Goal: Information Seeking & Learning: Learn about a topic

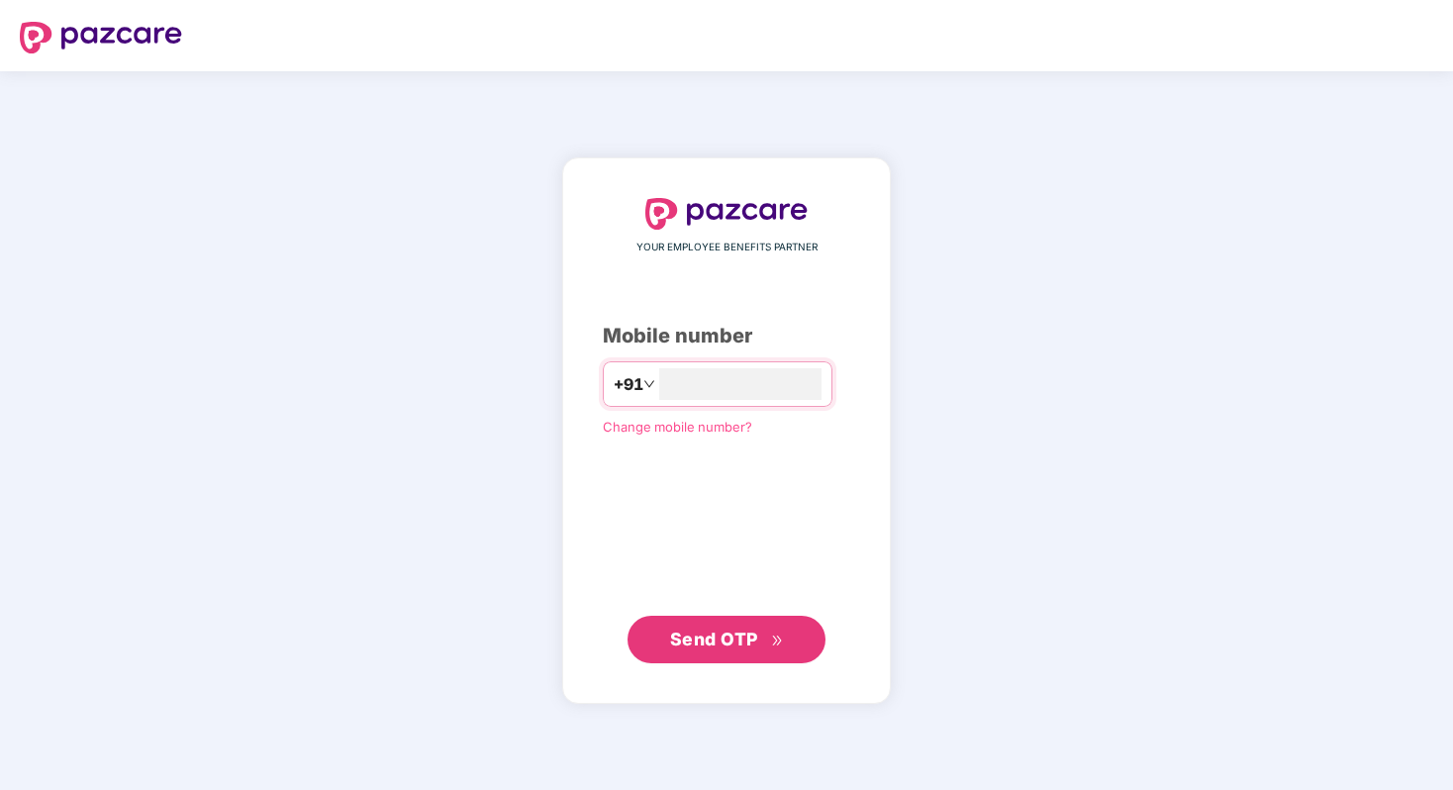
type input "**********"
click at [743, 635] on span "Send OTP" at bounding box center [714, 639] width 88 height 21
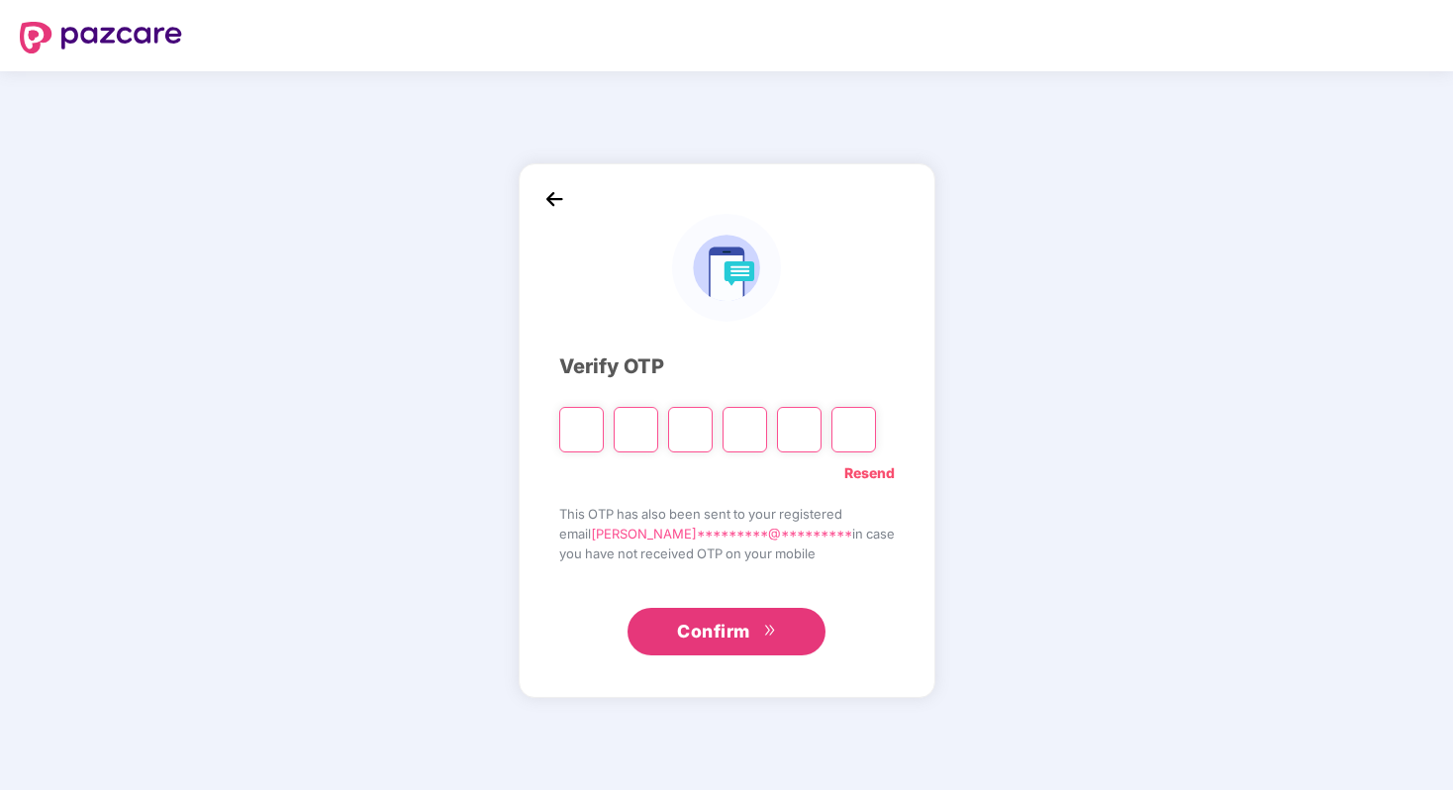
type input "*"
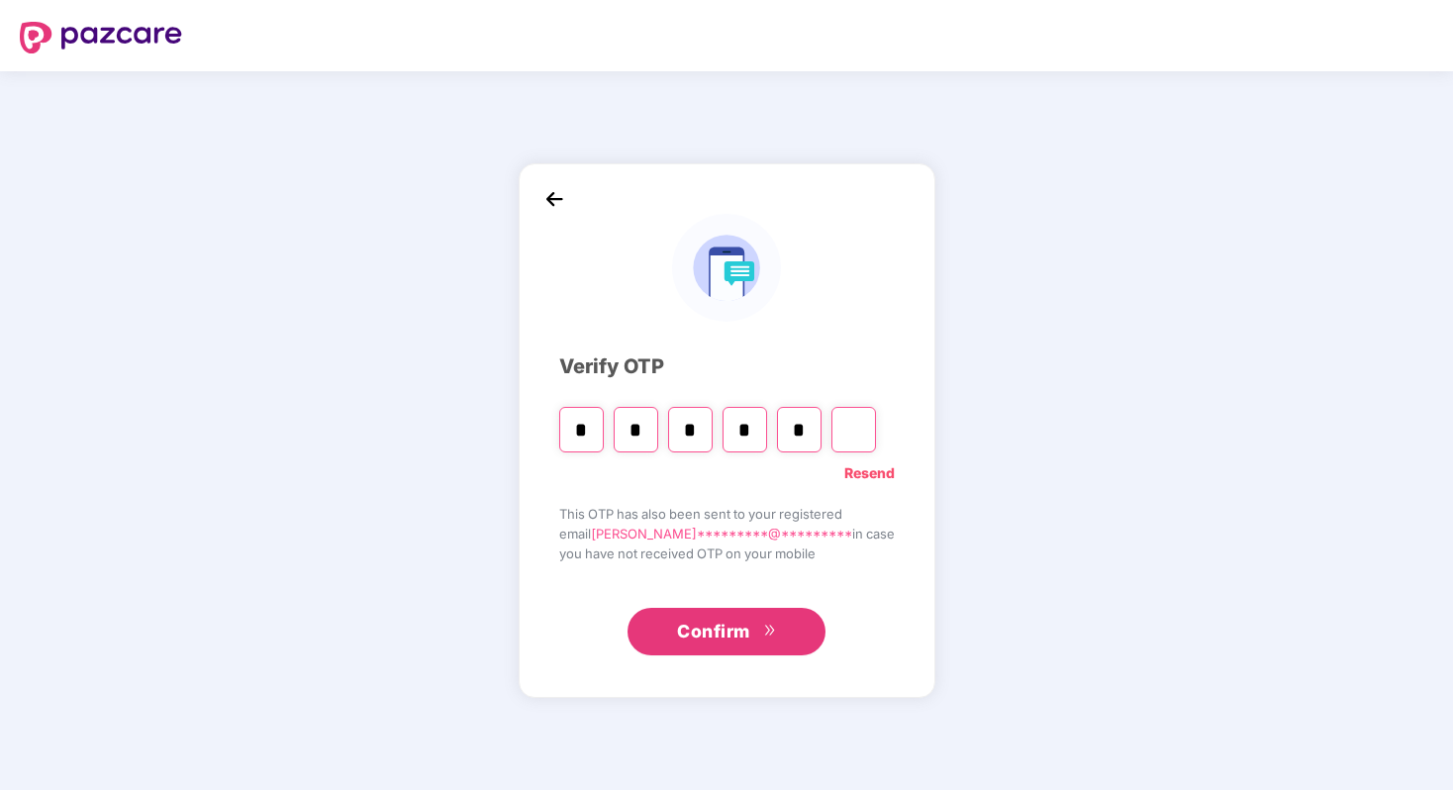
type input "*"
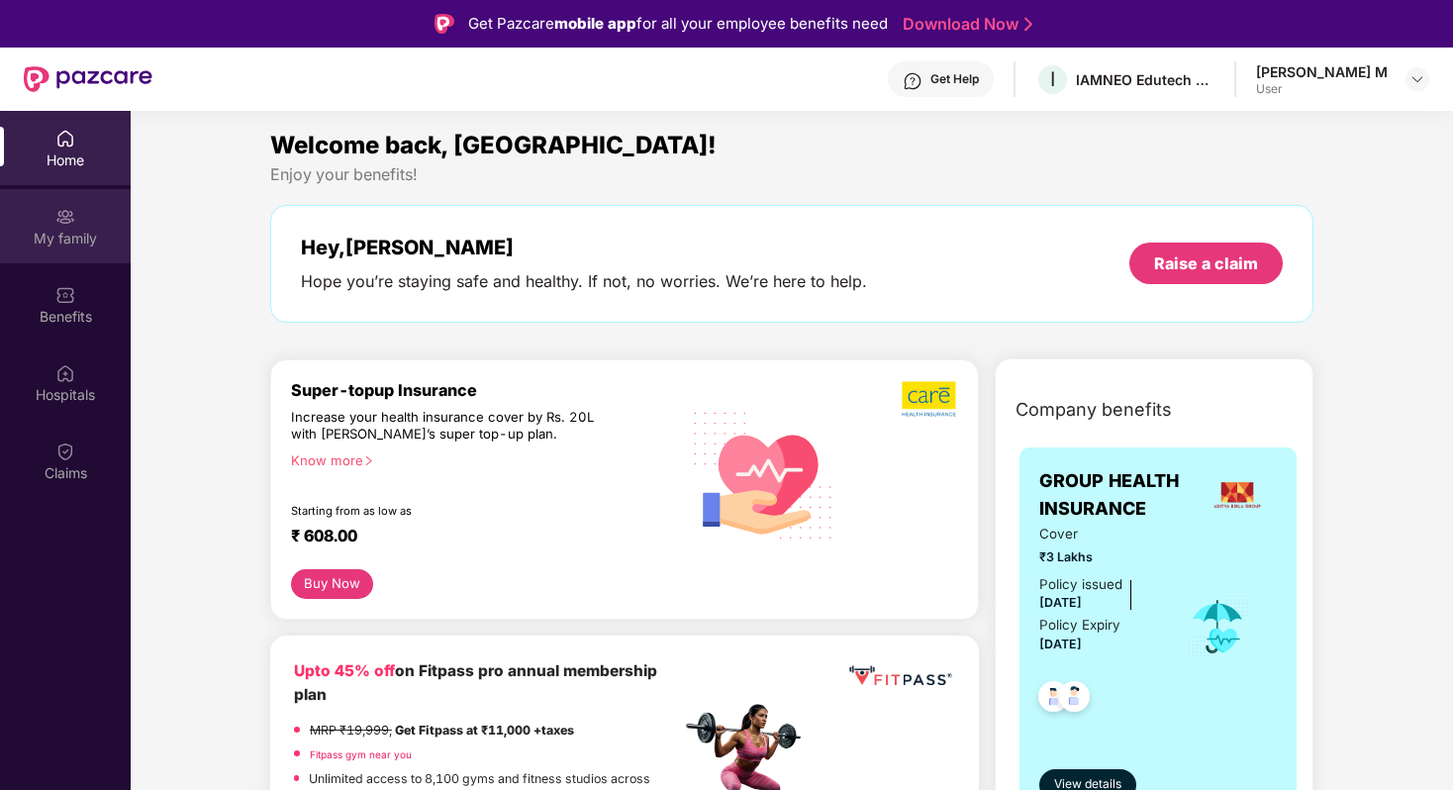
click at [68, 230] on div "My family" at bounding box center [65, 239] width 131 height 20
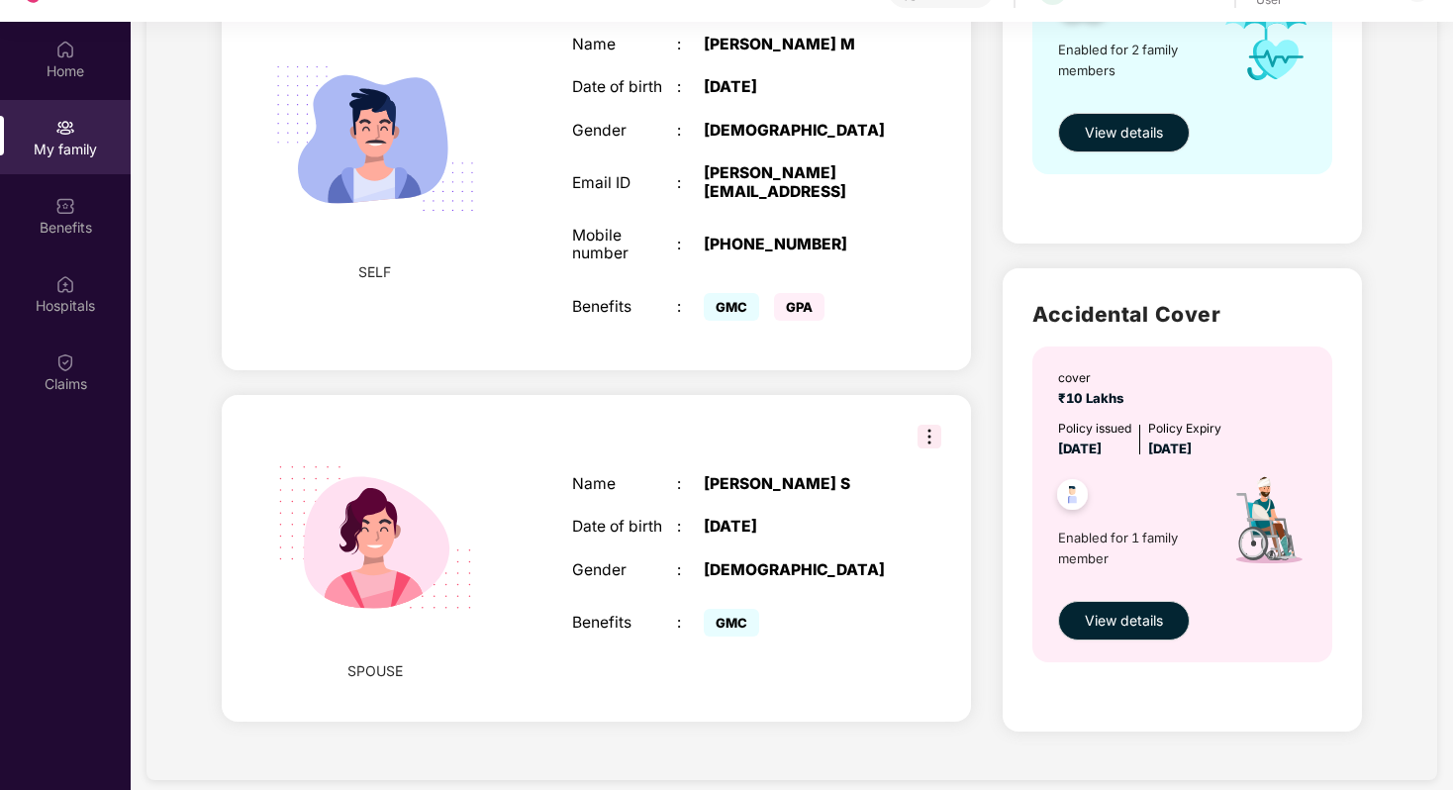
scroll to position [111, 0]
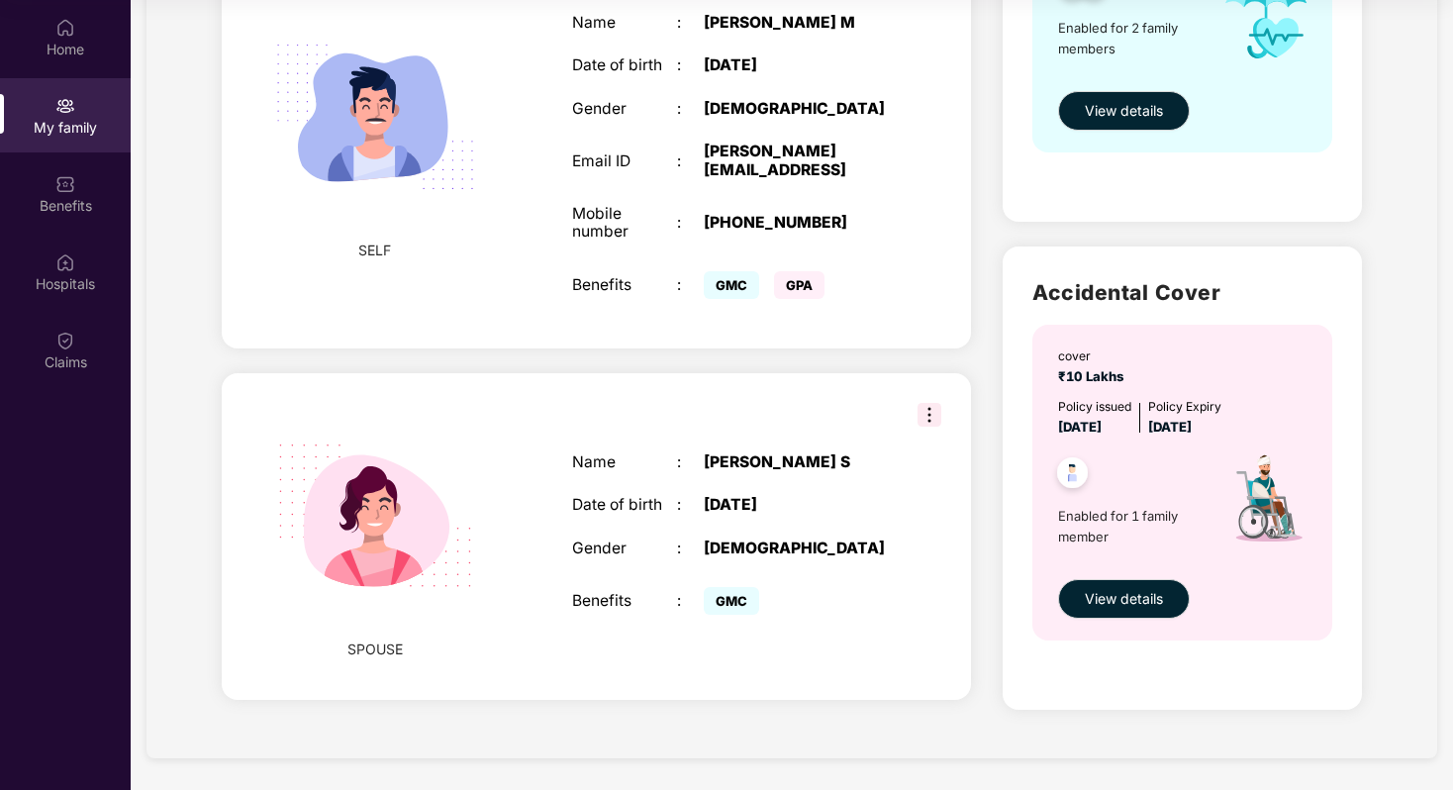
click at [923, 415] on img at bounding box center [930, 415] width 24 height 24
click at [702, 405] on div "SPOUSE Name : [PERSON_NAME] S Date of birth : [DEMOGRAPHIC_DATA] Gender : [DEMO…" at bounding box center [596, 536] width 749 height 327
click at [583, 495] on div "Name : [PERSON_NAME] S Date of birth : [DEMOGRAPHIC_DATA] Gender : [DEMOGRAPHIC…" at bounding box center [729, 537] width 354 height 217
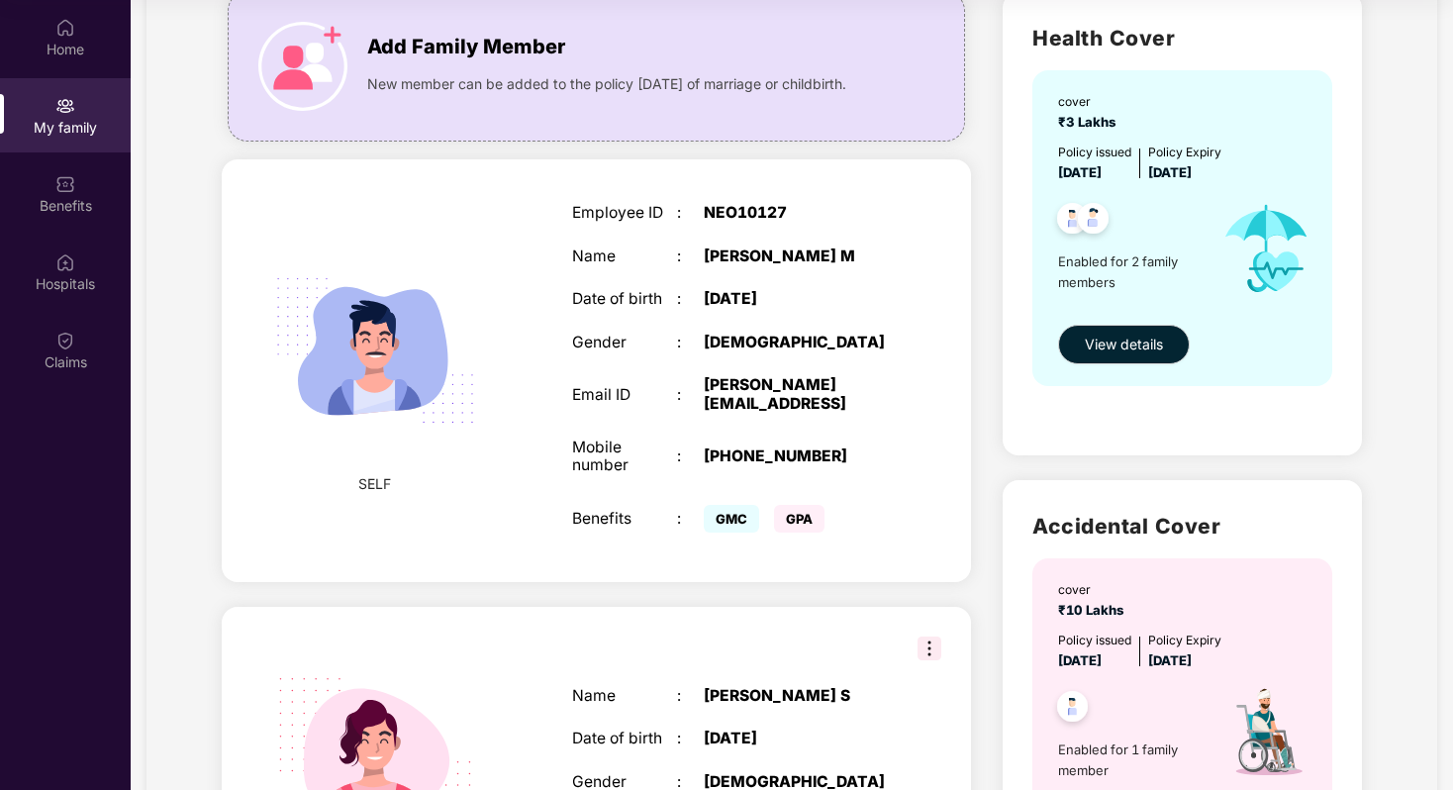
scroll to position [0, 0]
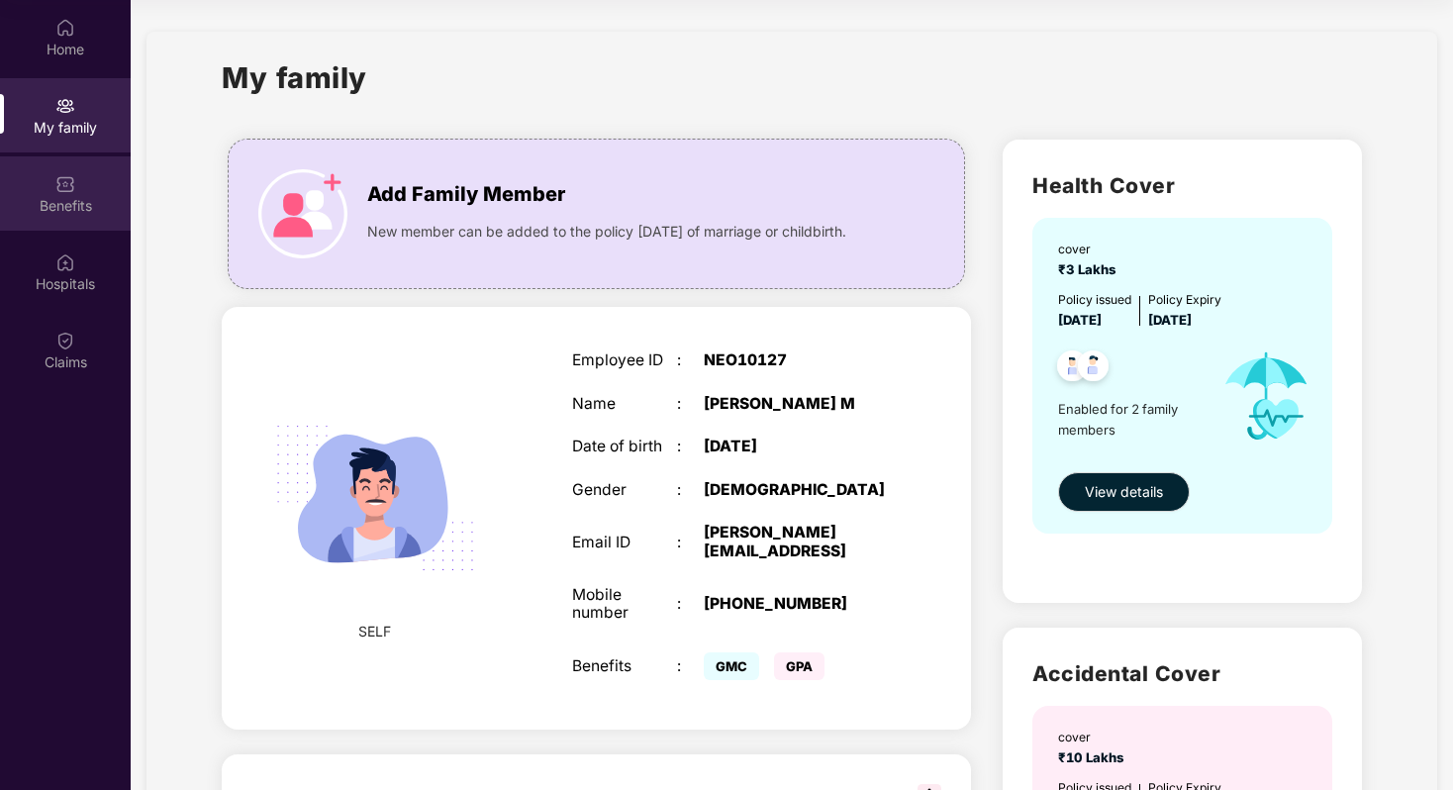
click at [41, 200] on div "Benefits" at bounding box center [65, 206] width 131 height 20
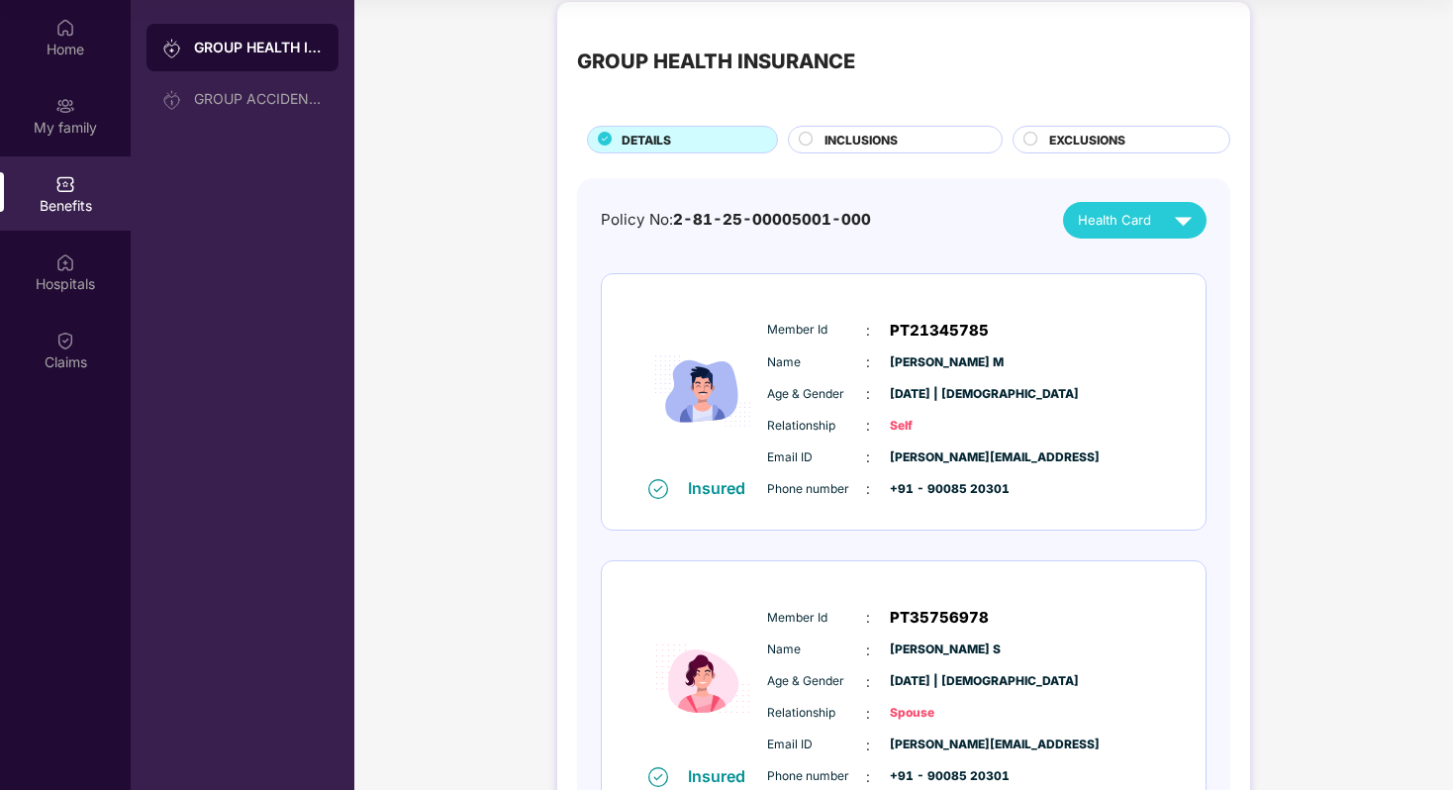
scroll to position [4, 0]
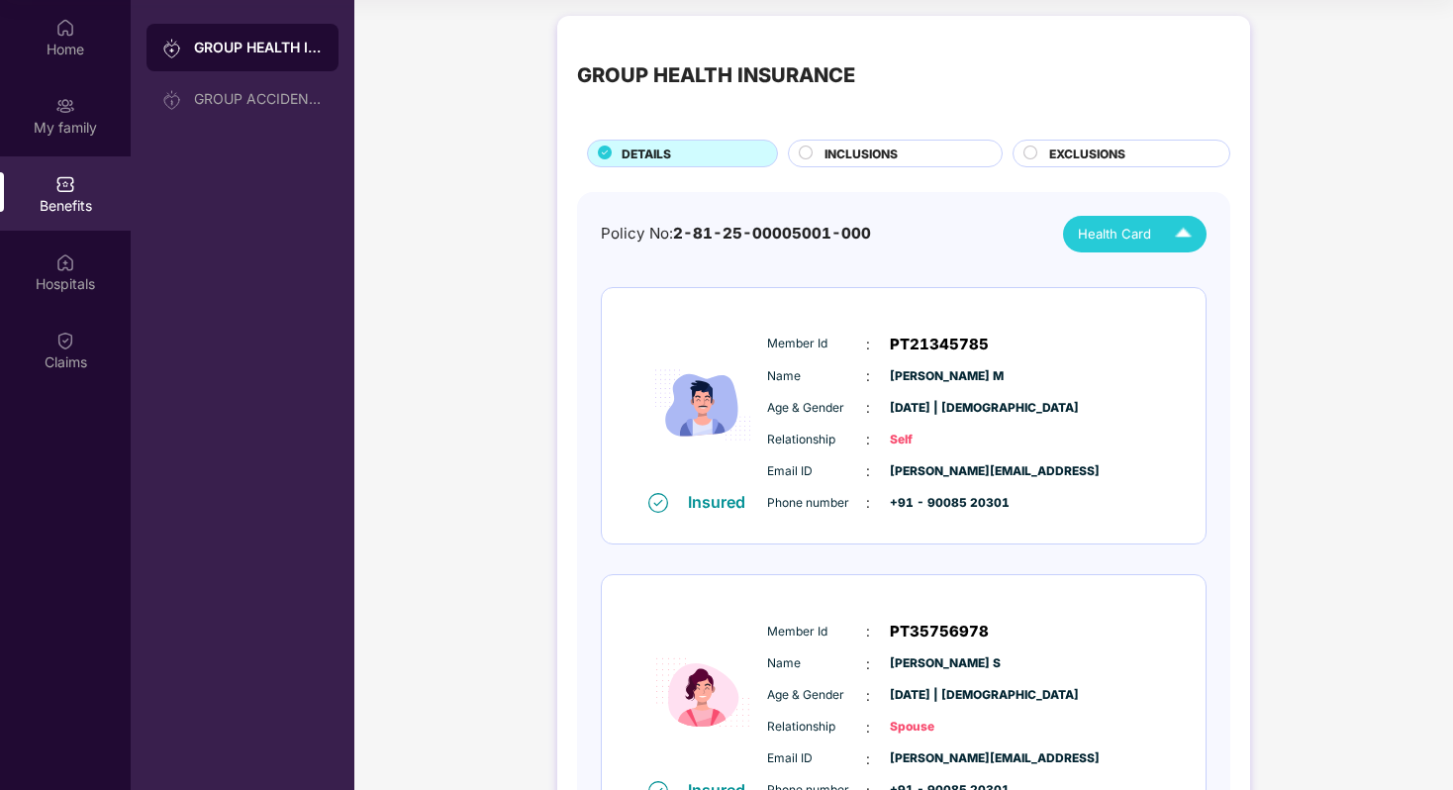
click at [1138, 222] on div "Health Card" at bounding box center [1139, 234] width 123 height 35
click at [805, 266] on div "Policy No: 2-81-25-00005001-000 Health Card Insured Member Id : PT21345785 Name…" at bounding box center [904, 539] width 606 height 646
click at [829, 150] on span "INCLUSIONS" at bounding box center [861, 154] width 73 height 19
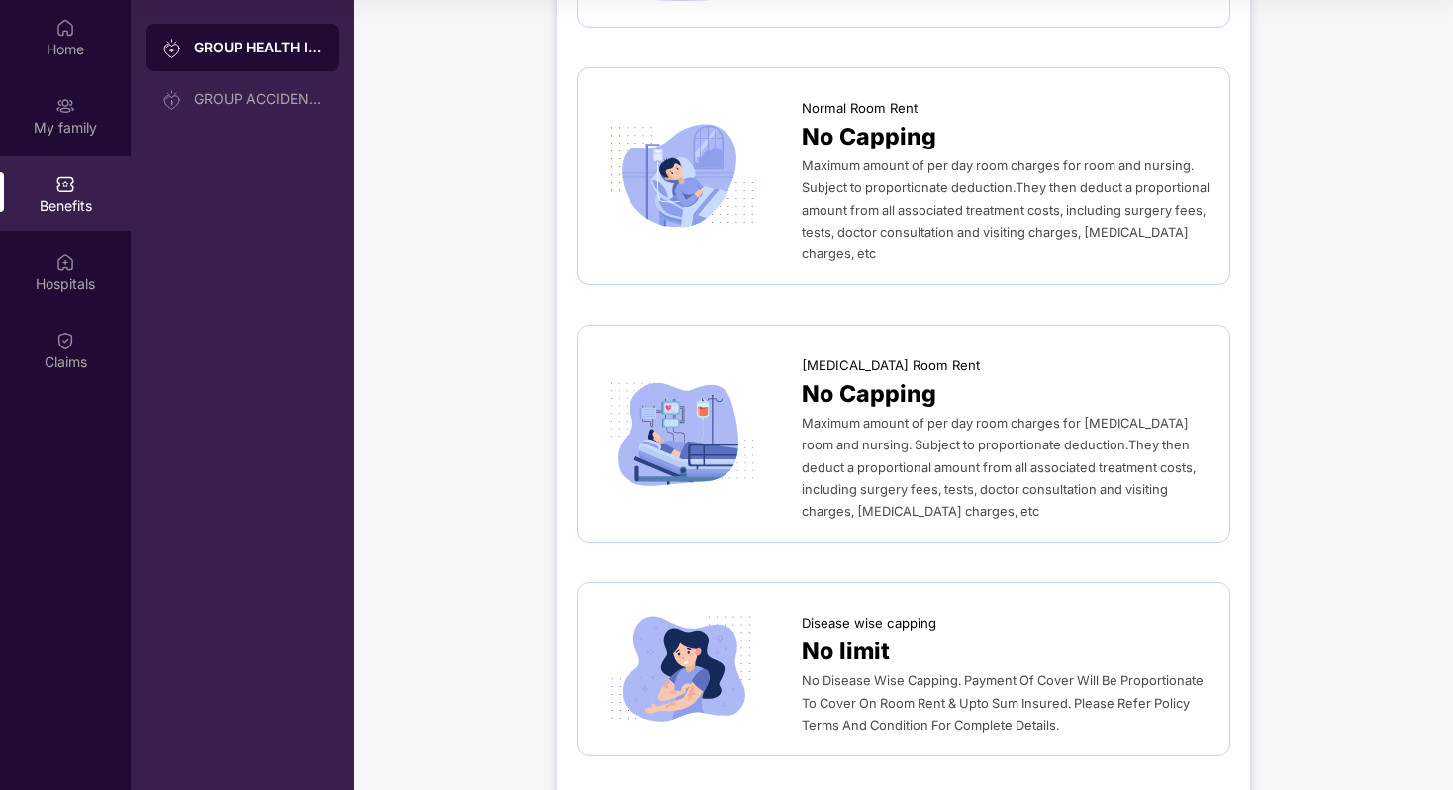
scroll to position [0, 0]
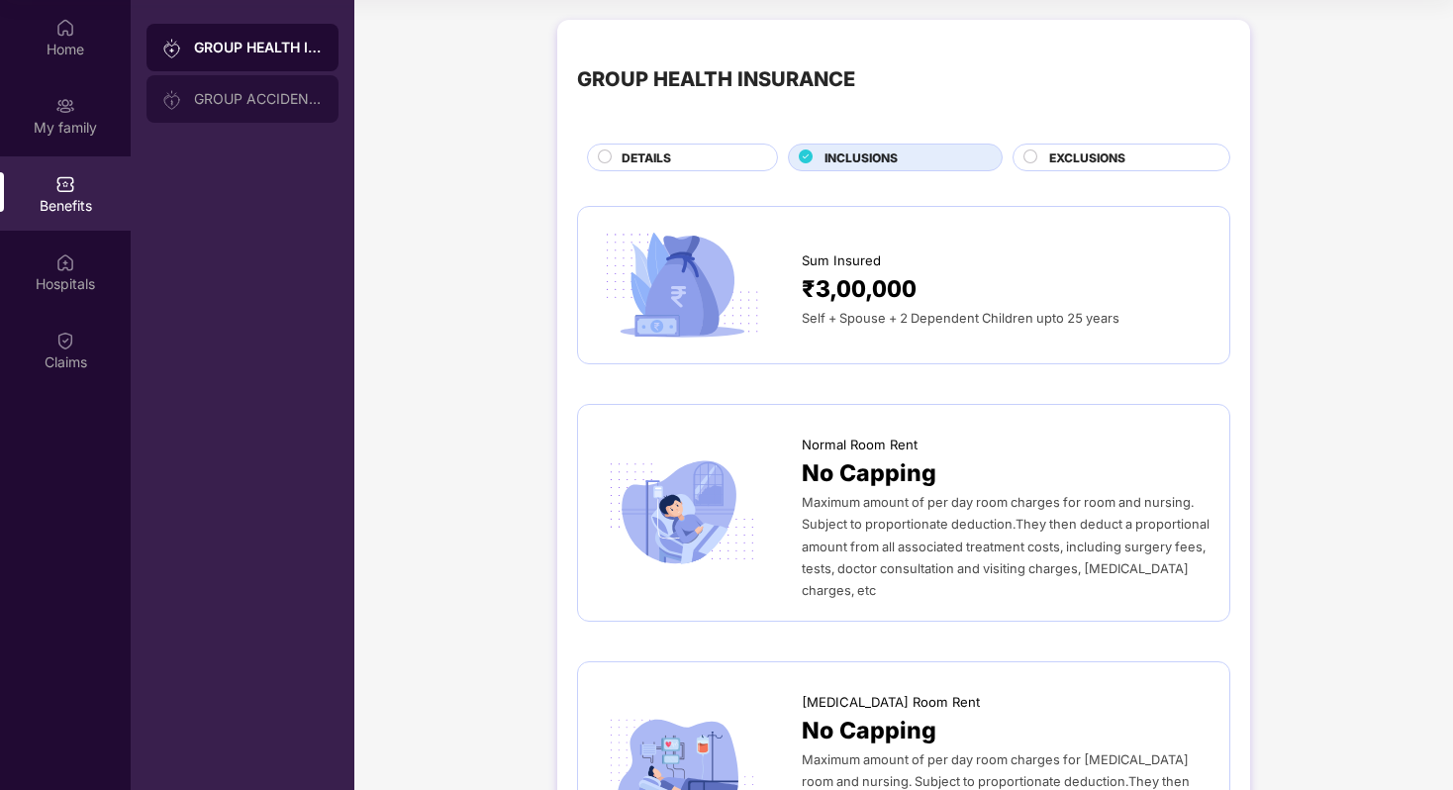
click at [261, 101] on div "GROUP ACCIDENTAL INSURANCE" at bounding box center [258, 99] width 129 height 16
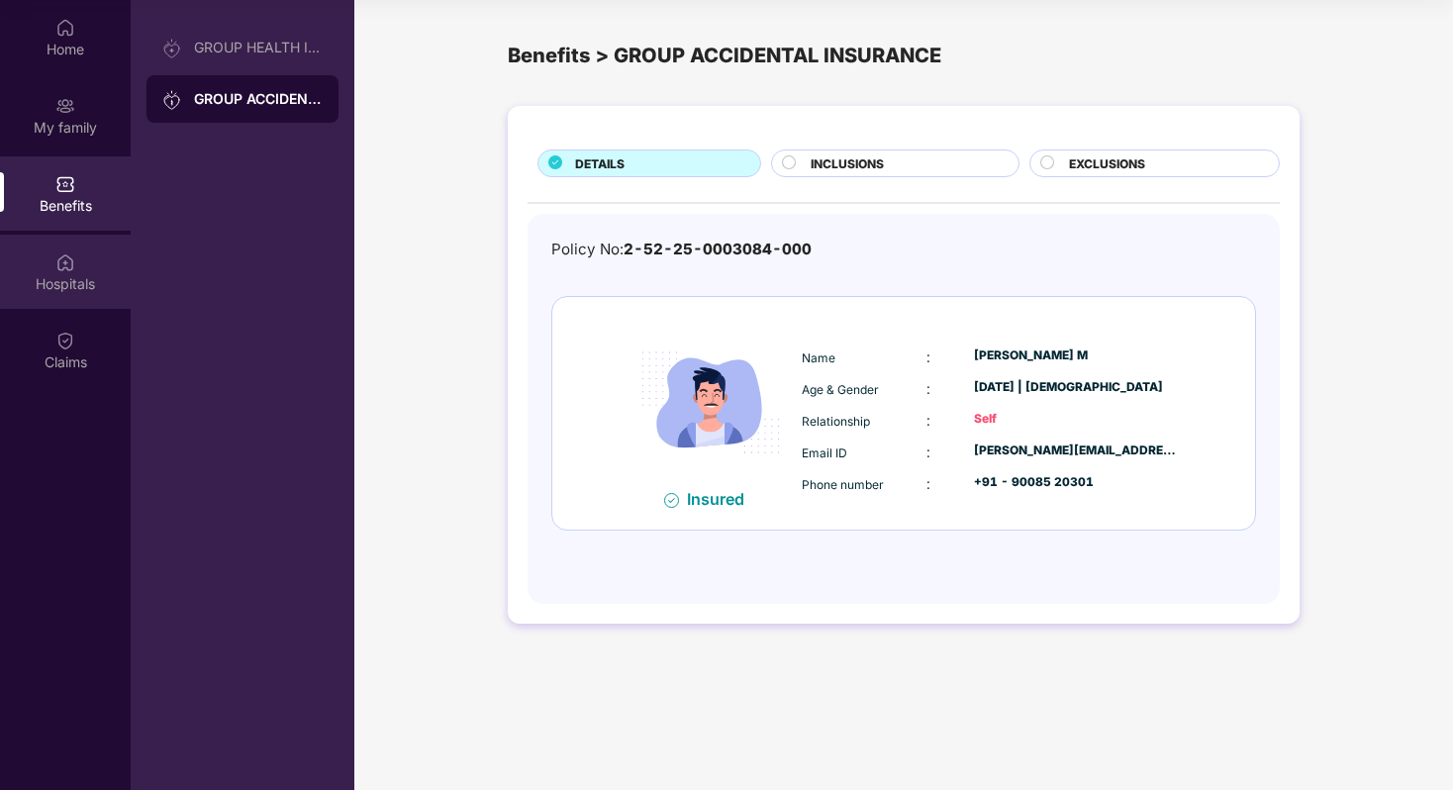
click at [51, 284] on div "Hospitals" at bounding box center [65, 284] width 131 height 20
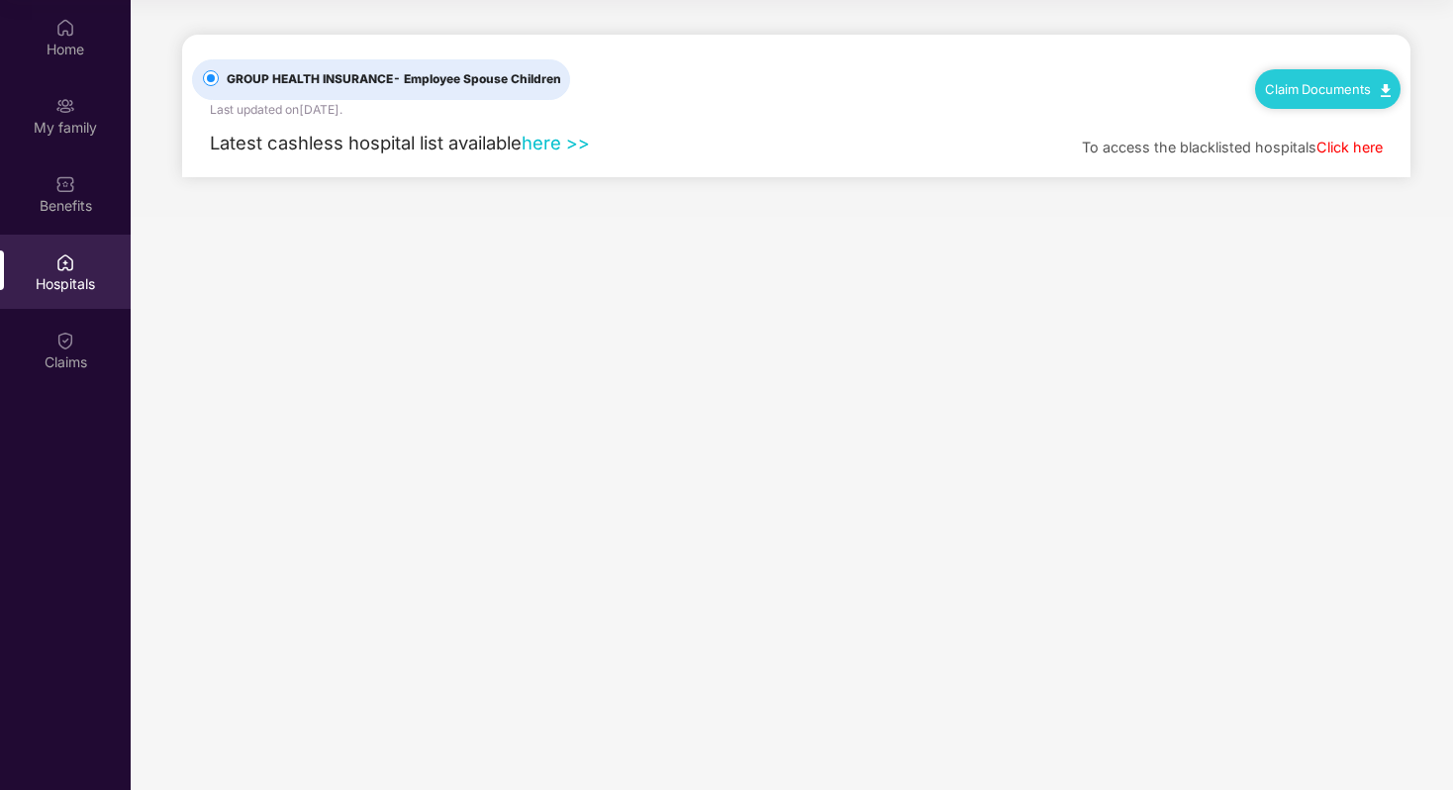
click at [539, 139] on link "here >>" at bounding box center [556, 143] width 68 height 22
click at [567, 136] on link "here >>" at bounding box center [556, 143] width 68 height 22
click at [71, 388] on div "Home My family Benefits Hospitals Claims" at bounding box center [65, 195] width 131 height 391
click at [70, 365] on div "Claims" at bounding box center [65, 362] width 131 height 20
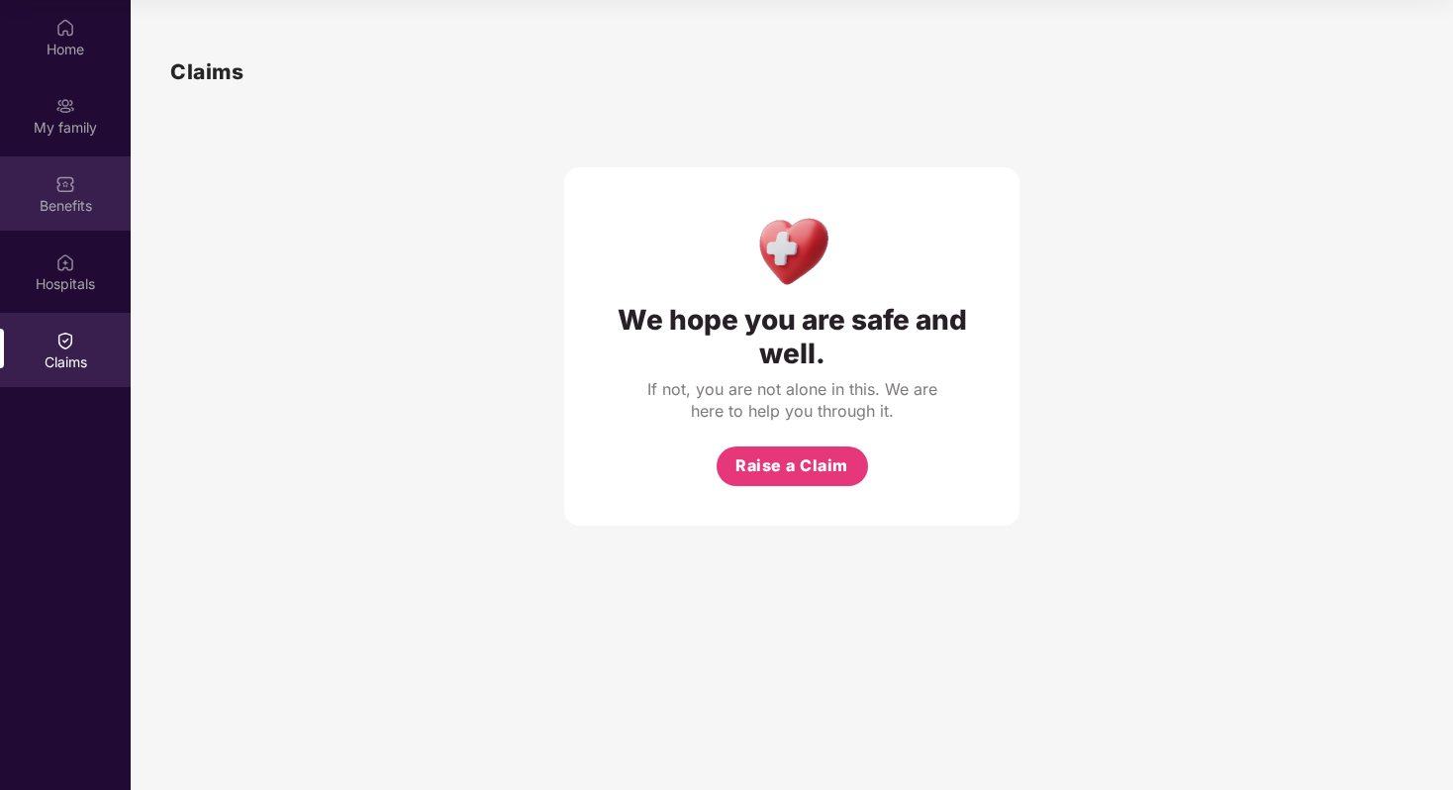
click at [78, 190] on div "Benefits" at bounding box center [65, 193] width 131 height 74
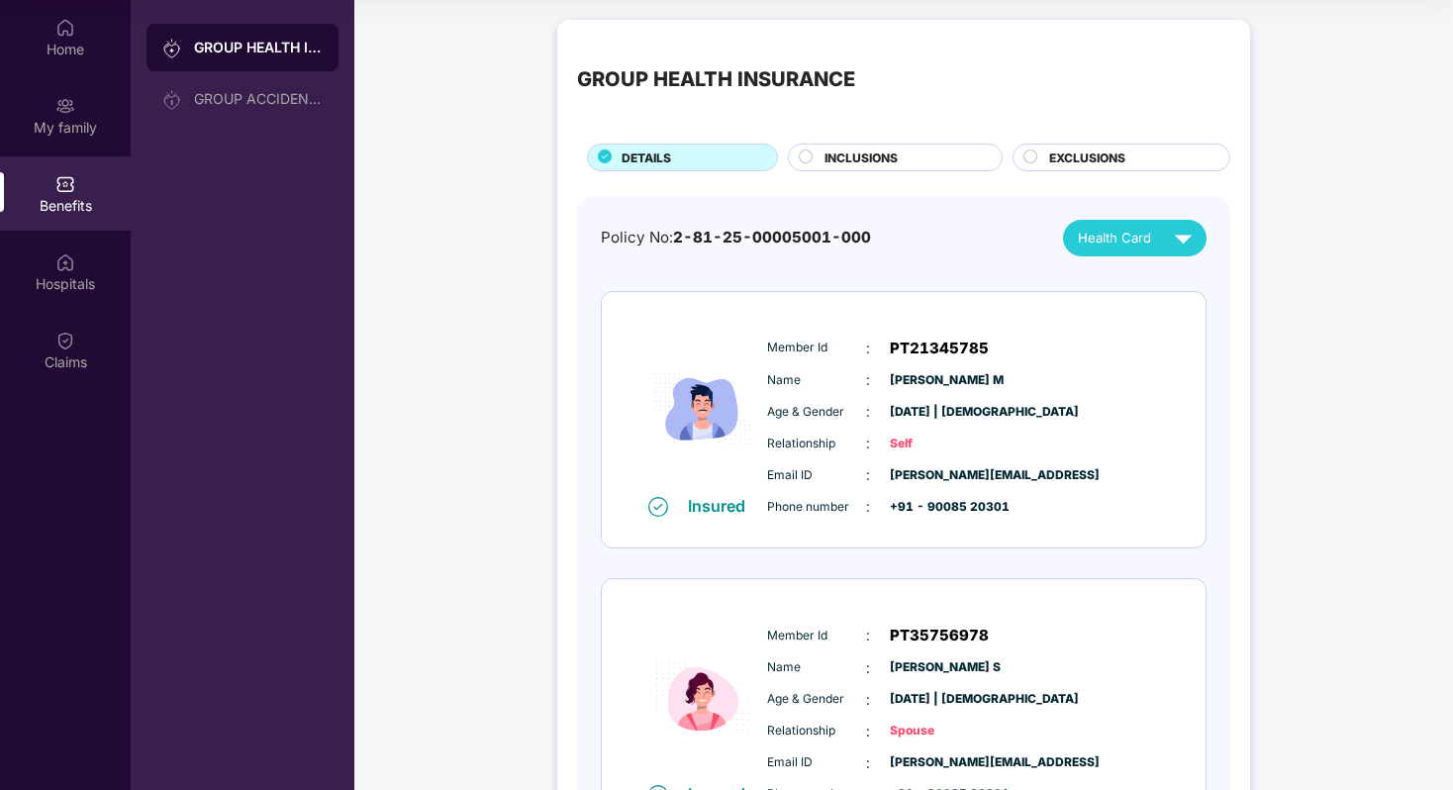
click at [860, 150] on span "INCLUSIONS" at bounding box center [861, 157] width 73 height 19
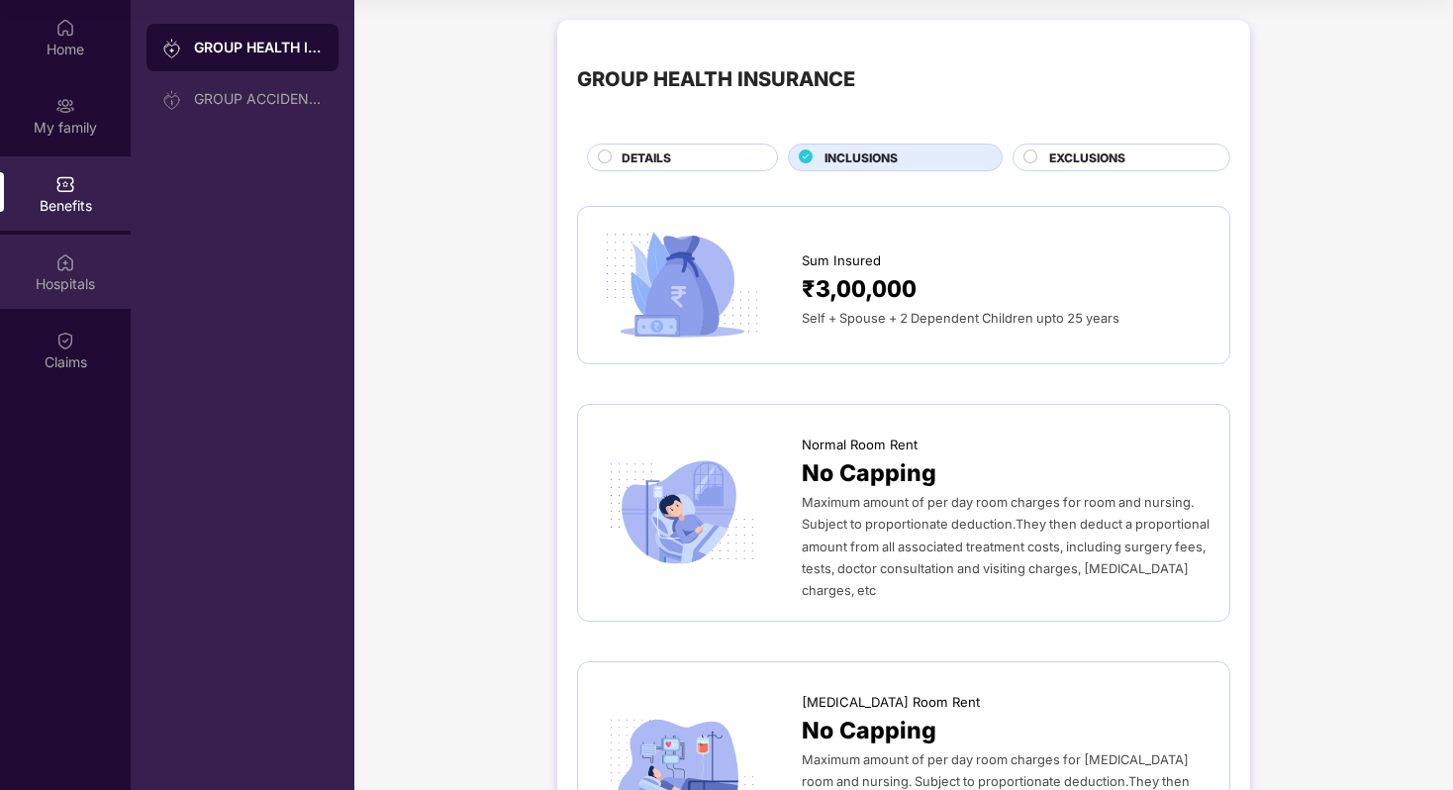
click at [83, 270] on div "Hospitals" at bounding box center [65, 272] width 131 height 74
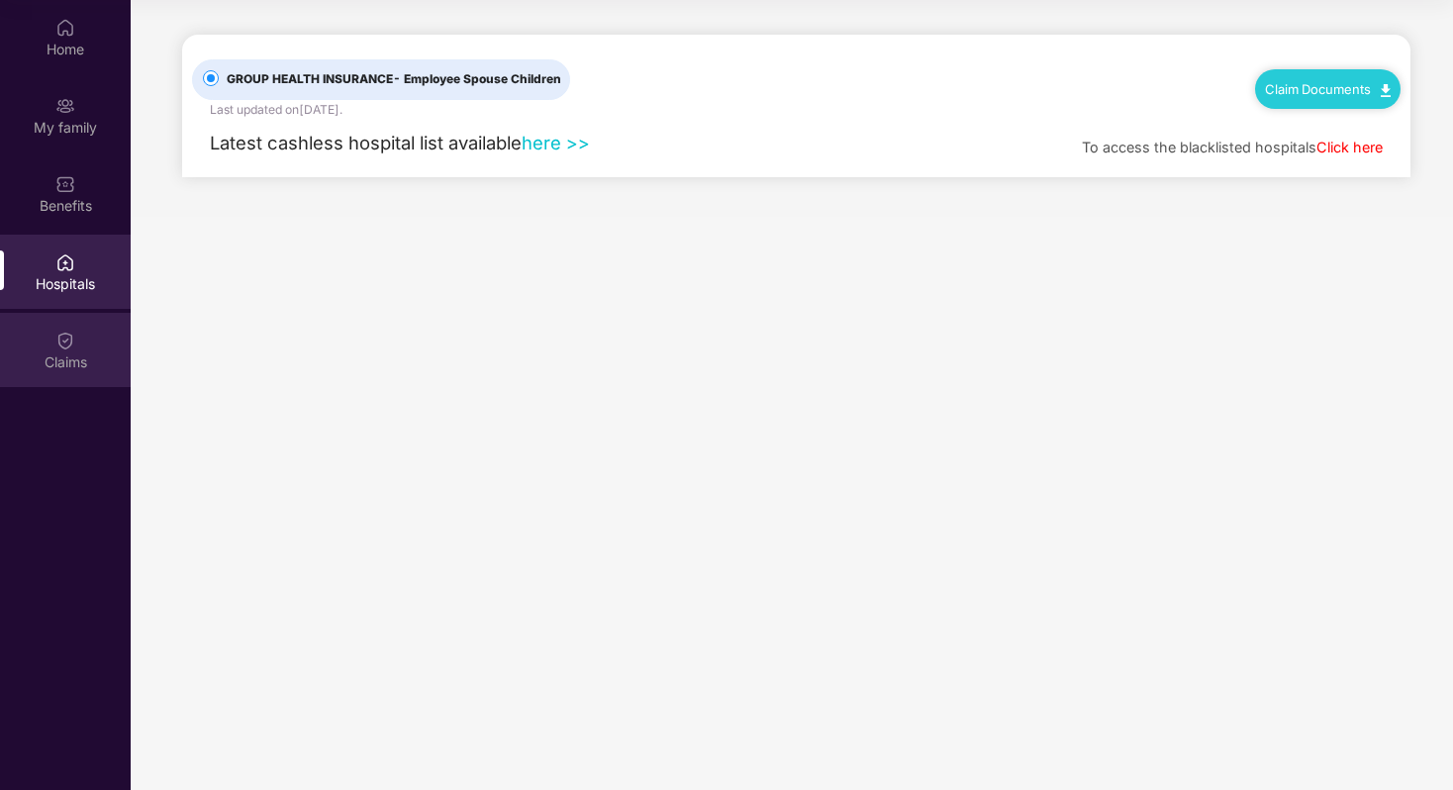
click at [56, 331] on img at bounding box center [65, 341] width 20 height 20
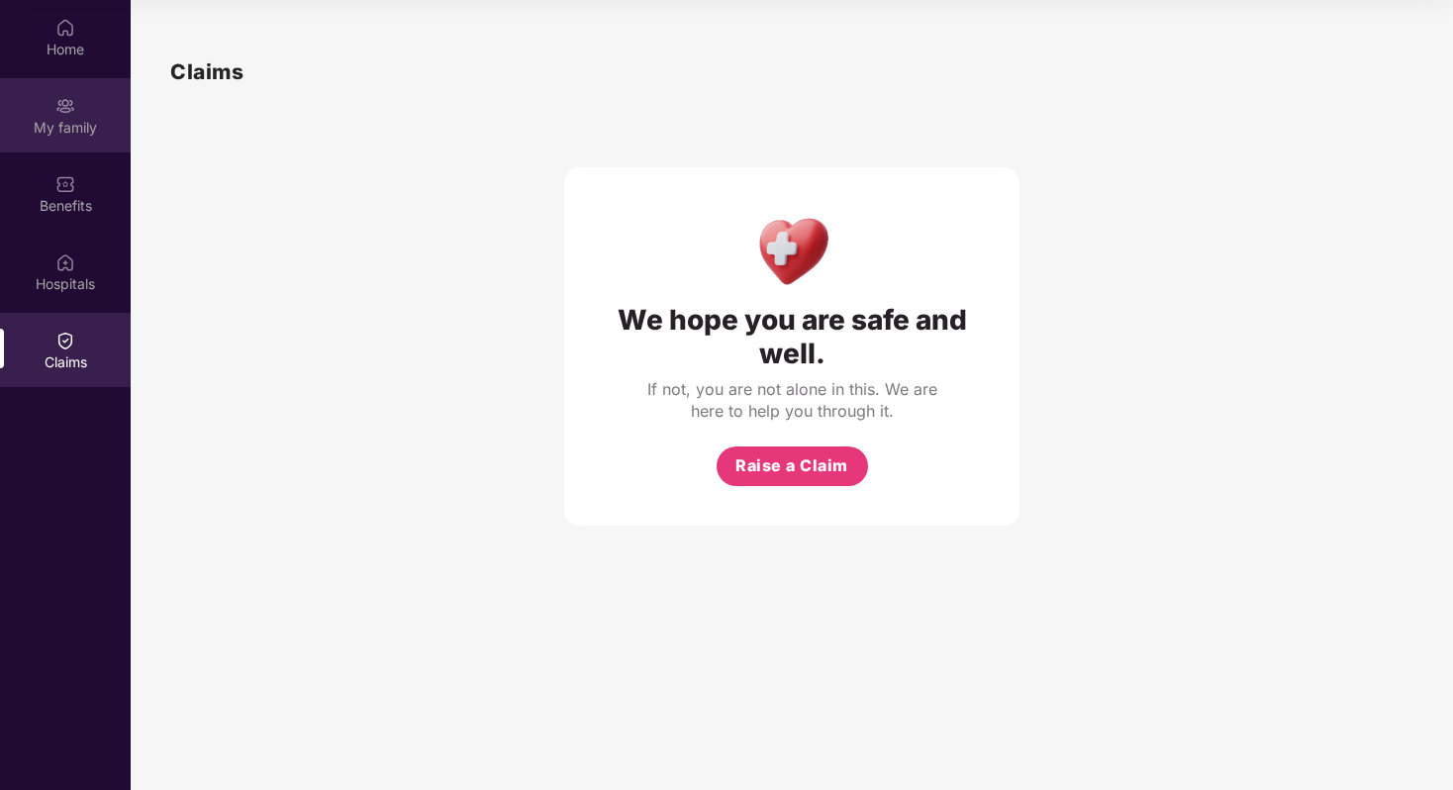
click at [71, 142] on div "My family" at bounding box center [65, 115] width 131 height 74
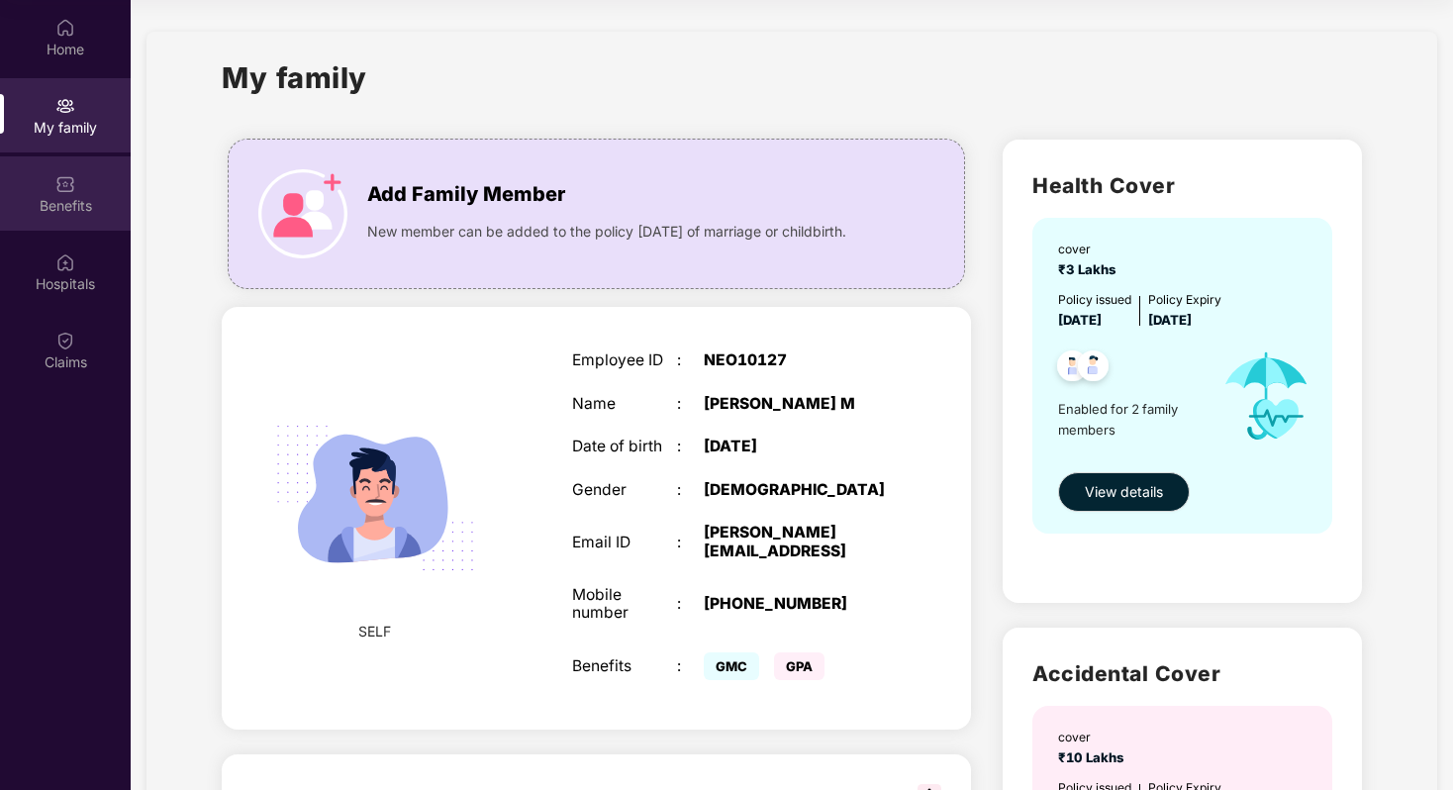
click at [117, 211] on div "Benefits" at bounding box center [65, 206] width 131 height 20
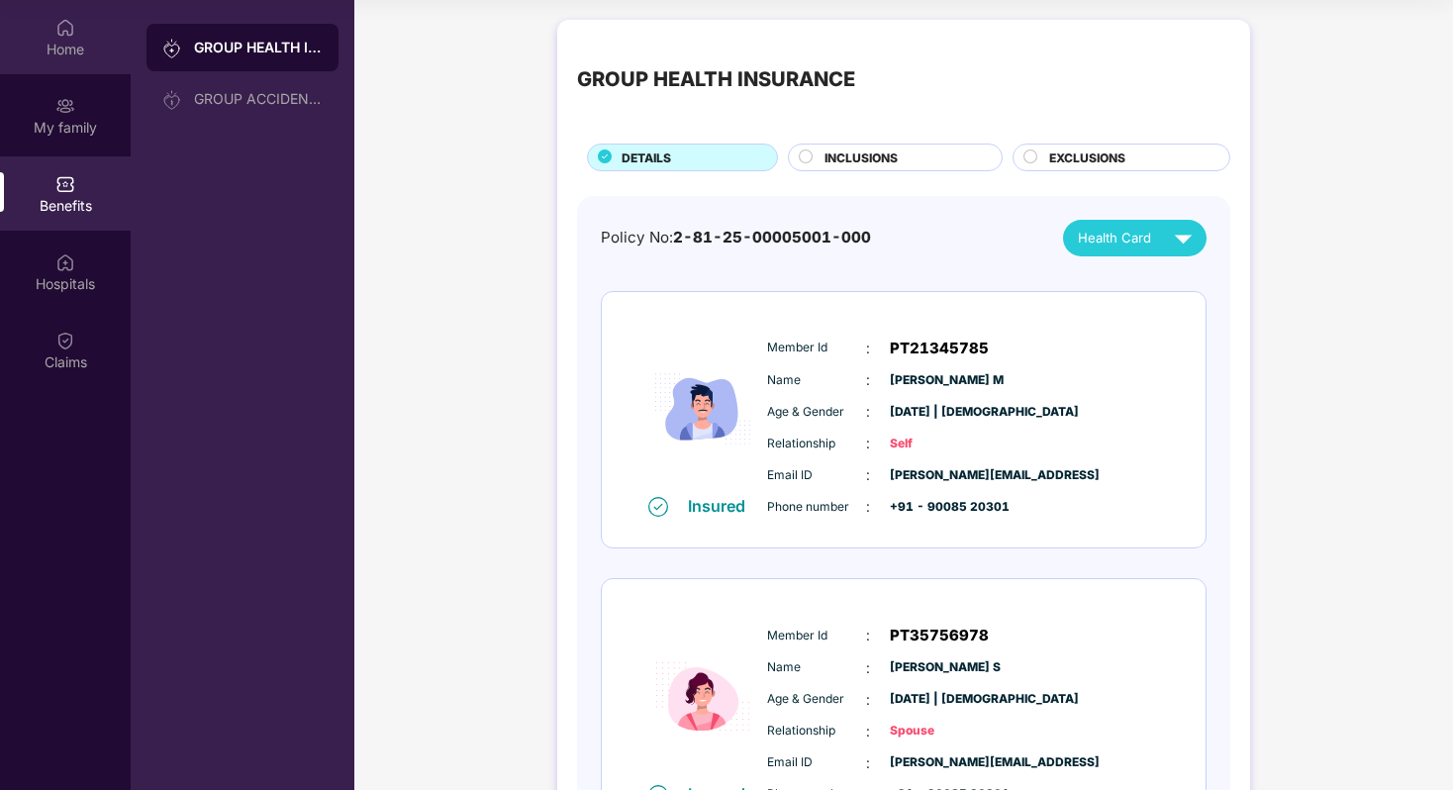
click at [74, 8] on div "Home" at bounding box center [65, 37] width 131 height 74
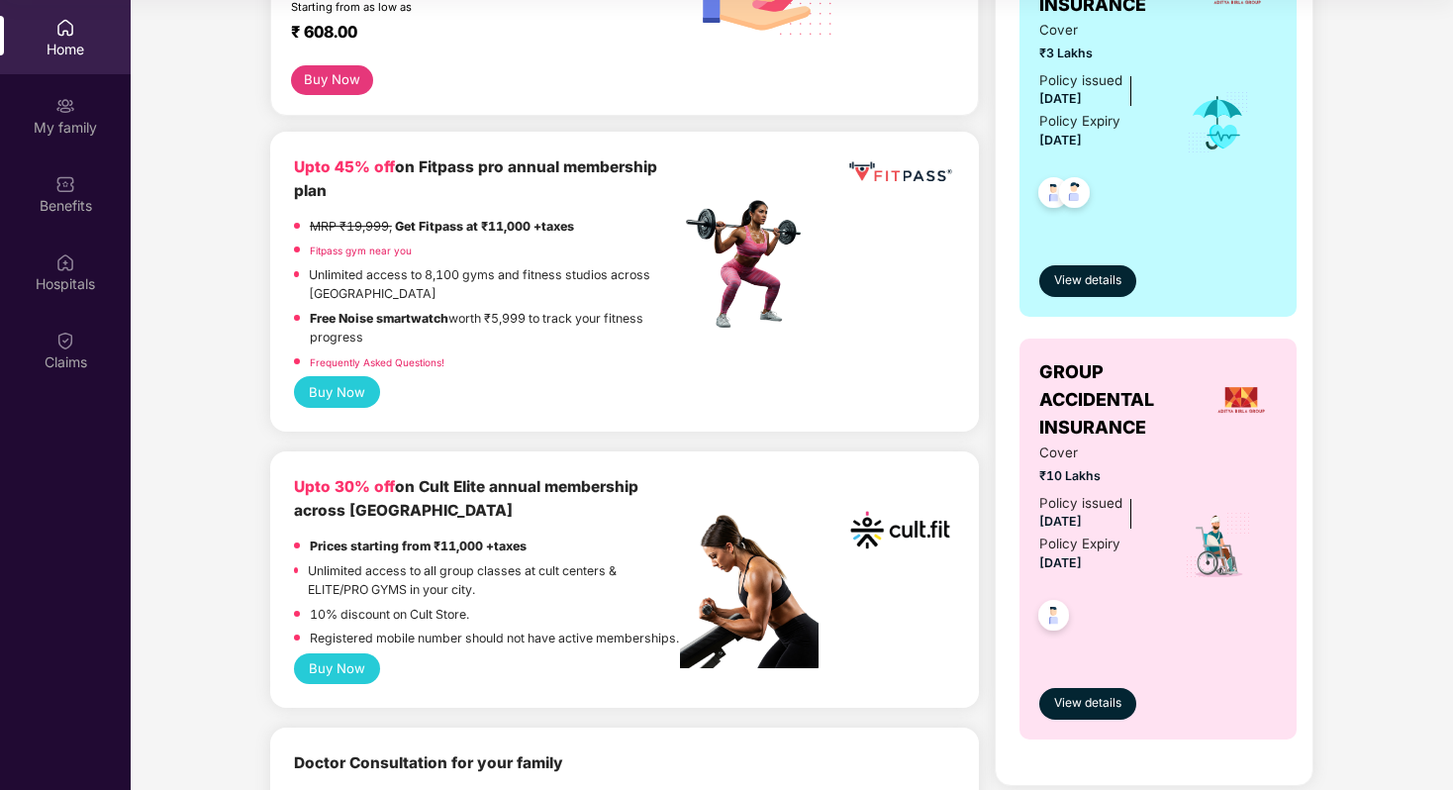
scroll to position [425, 0]
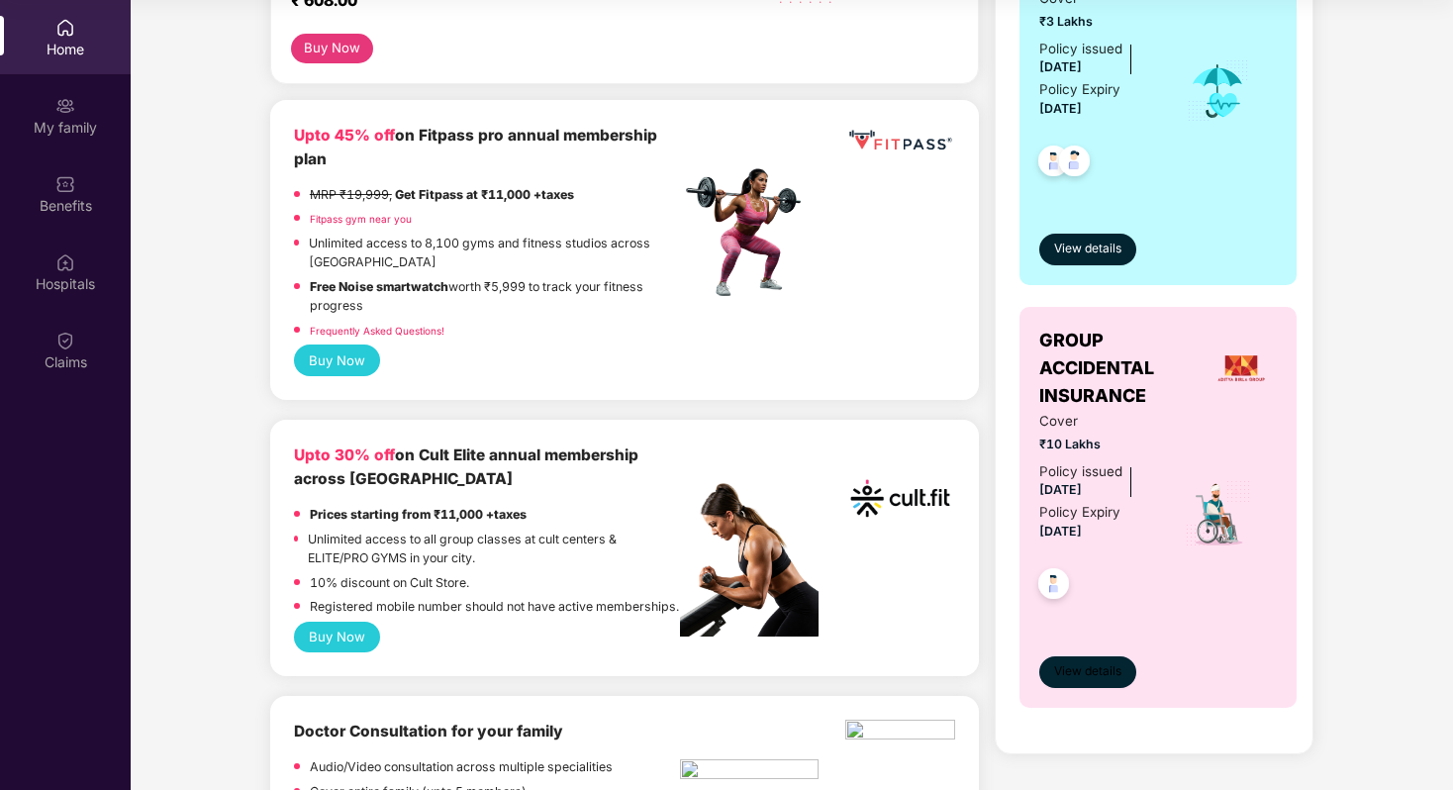
click at [1079, 666] on span "View details" at bounding box center [1087, 671] width 67 height 19
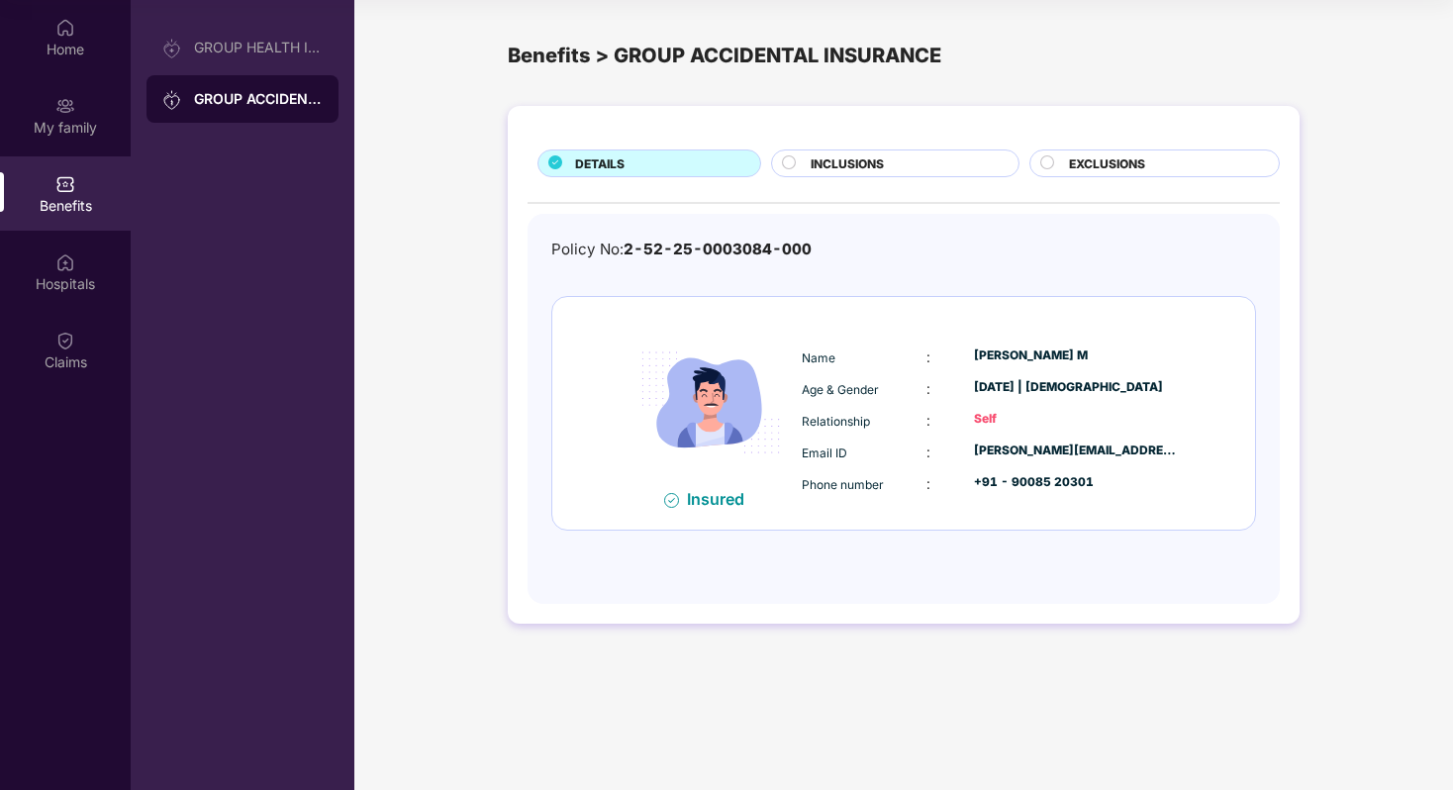
click at [931, 163] on div "INCLUSIONS" at bounding box center [904, 165] width 207 height 22
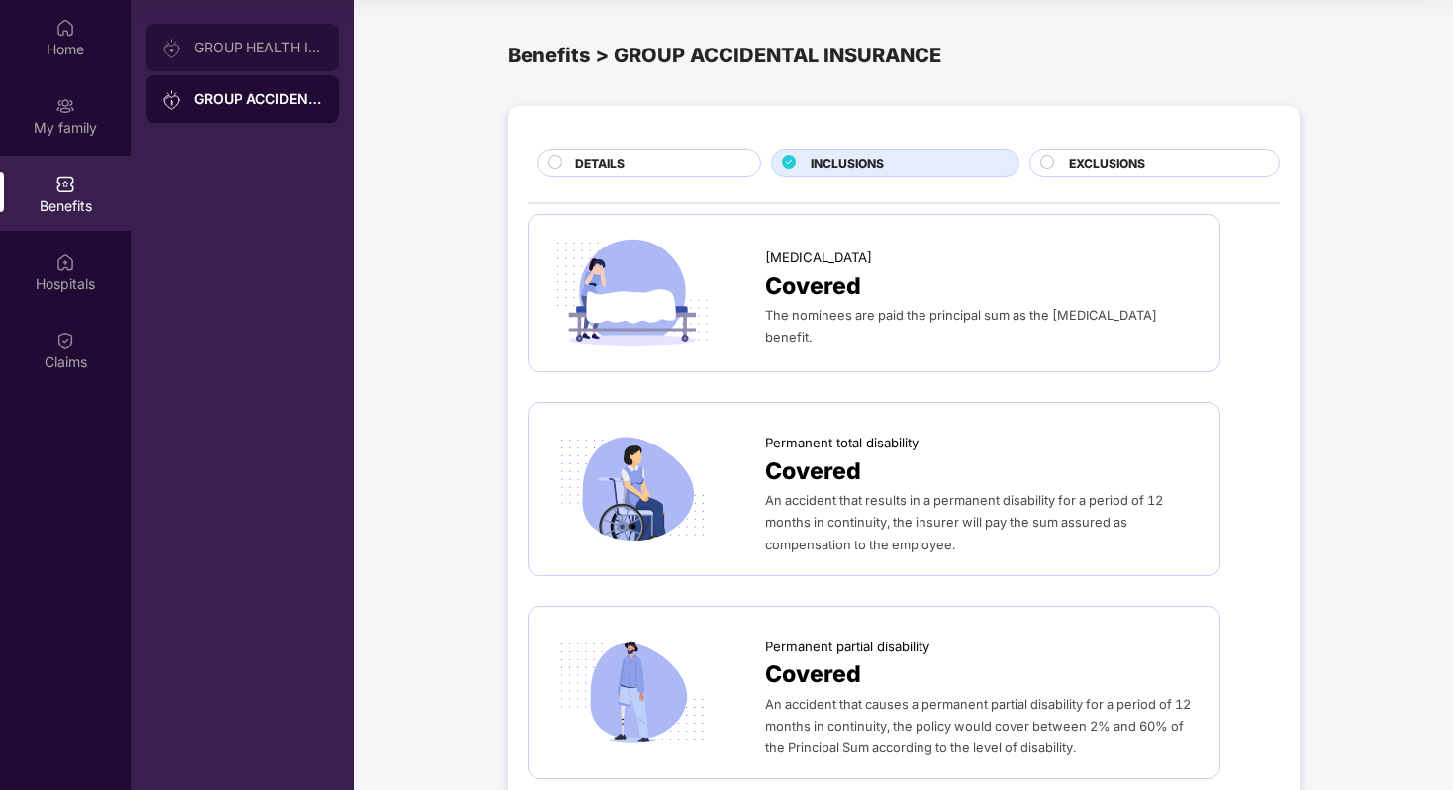
click at [240, 74] on div "GROUP HEALTH INSURANCE GROUP ACCIDENTAL INSURANCE" at bounding box center [243, 73] width 192 height 99
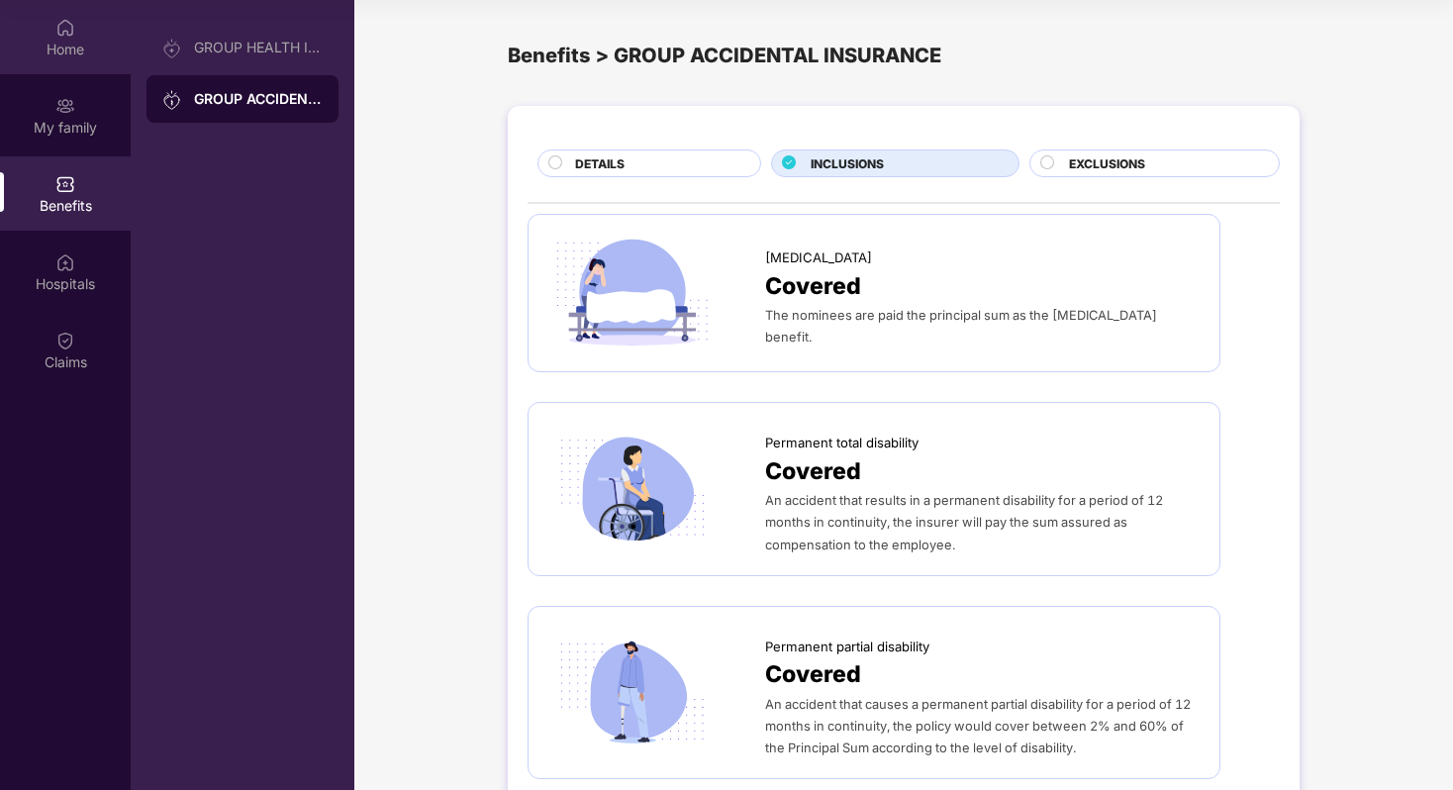
click at [71, 41] on div "Home" at bounding box center [65, 50] width 131 height 20
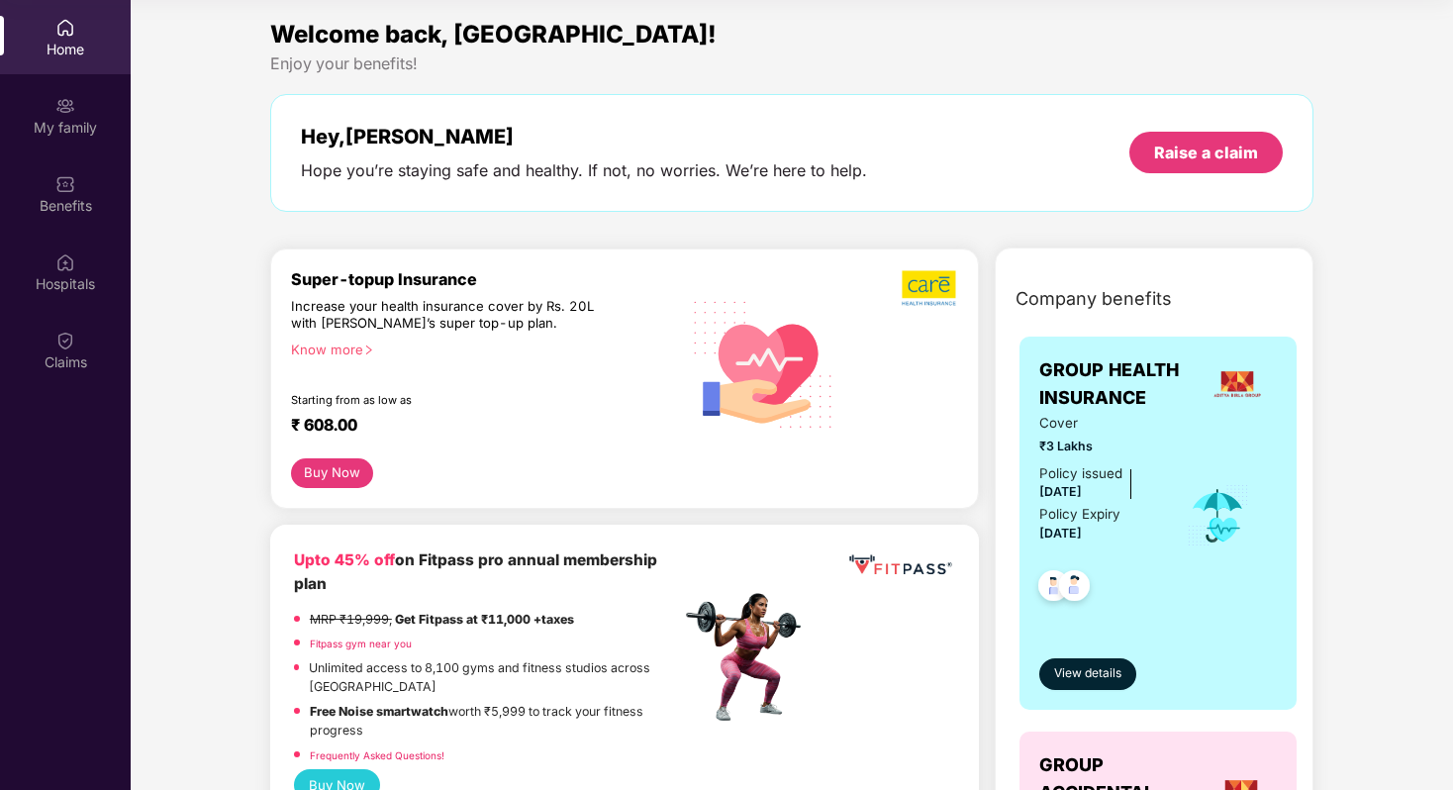
click at [326, 344] on div "Know more" at bounding box center [479, 349] width 377 height 14
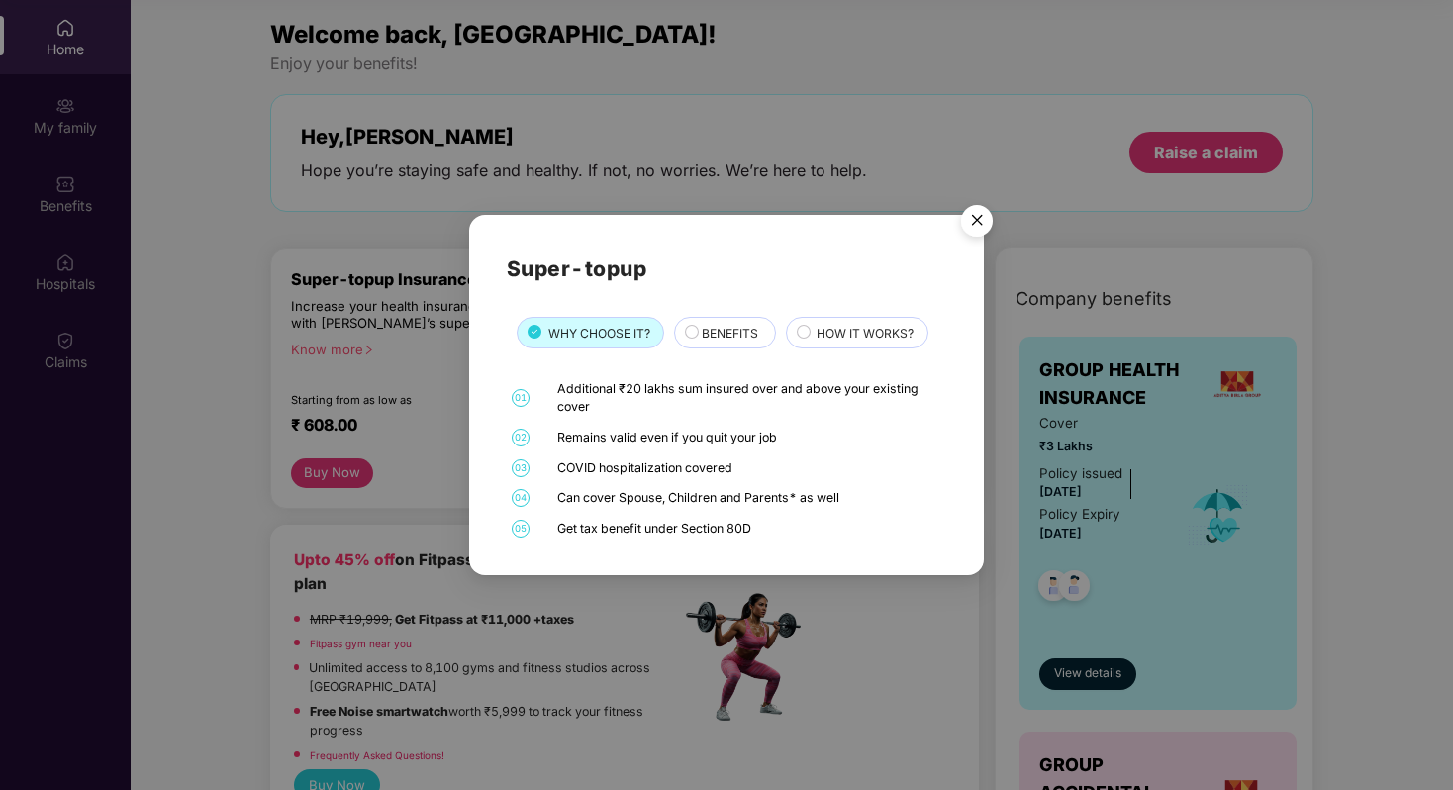
click at [985, 222] on img "Close" at bounding box center [976, 223] width 55 height 55
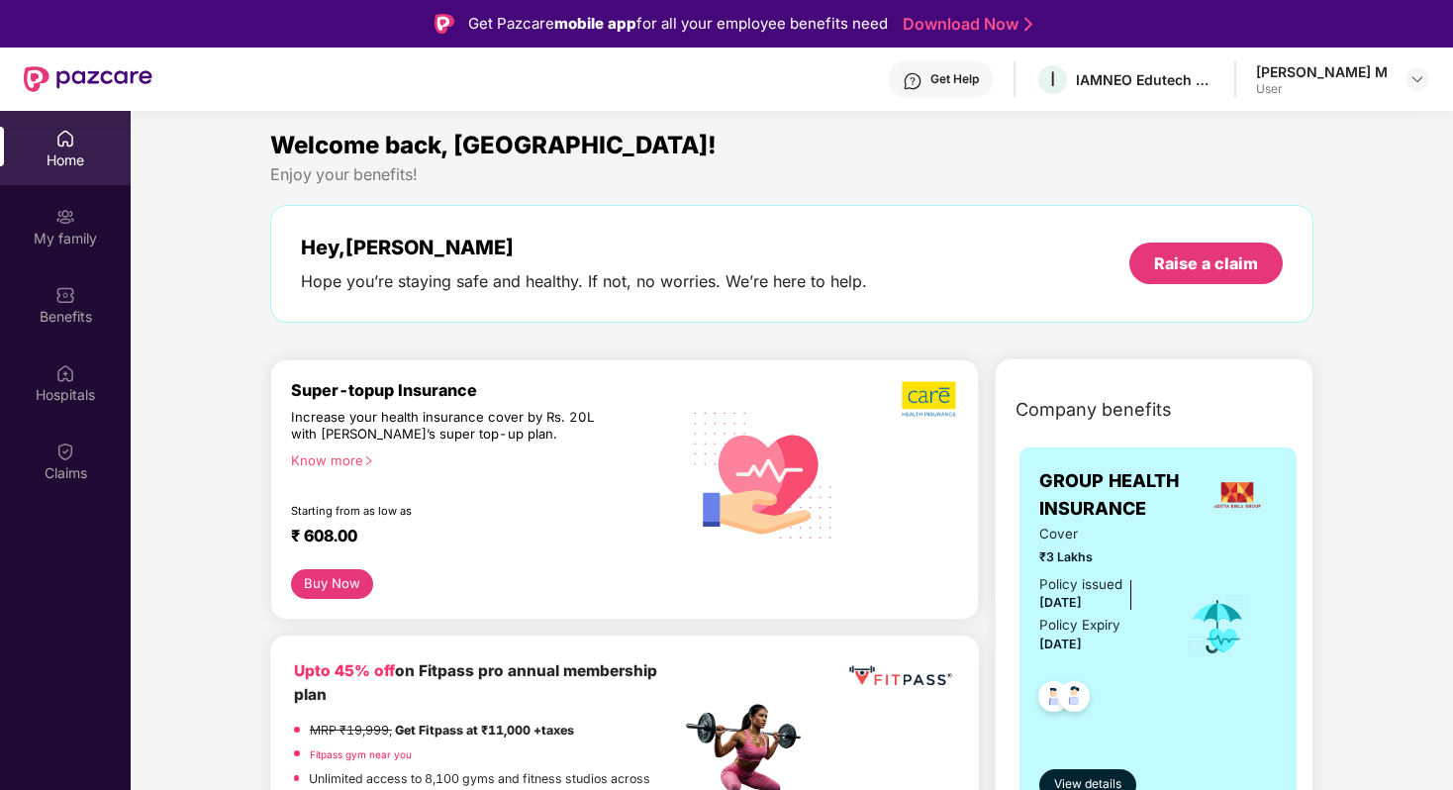
click at [973, 78] on div "Get Help" at bounding box center [955, 79] width 49 height 16
click at [69, 402] on div "Hospitals" at bounding box center [65, 395] width 131 height 20
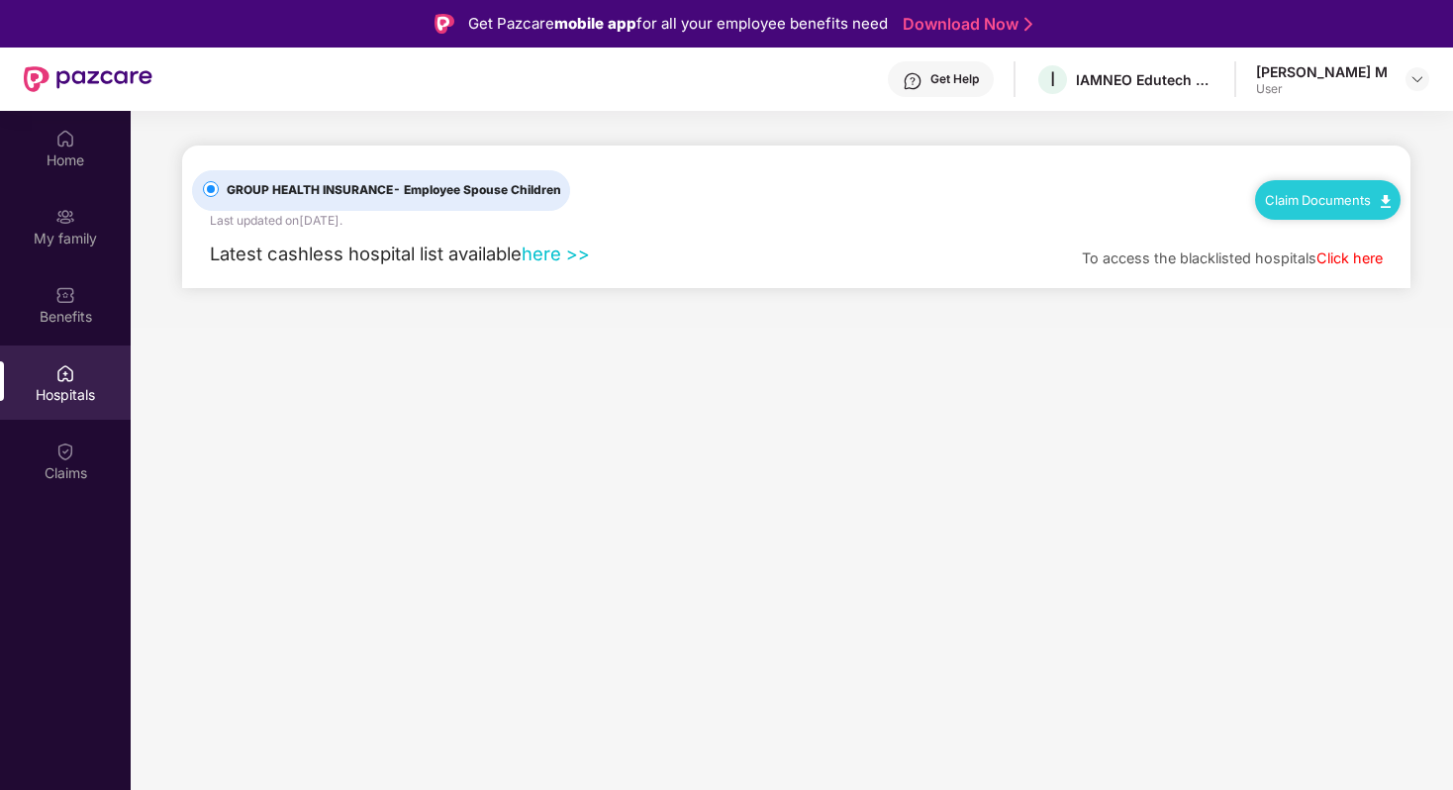
click at [560, 262] on link "here >>" at bounding box center [556, 254] width 68 height 22
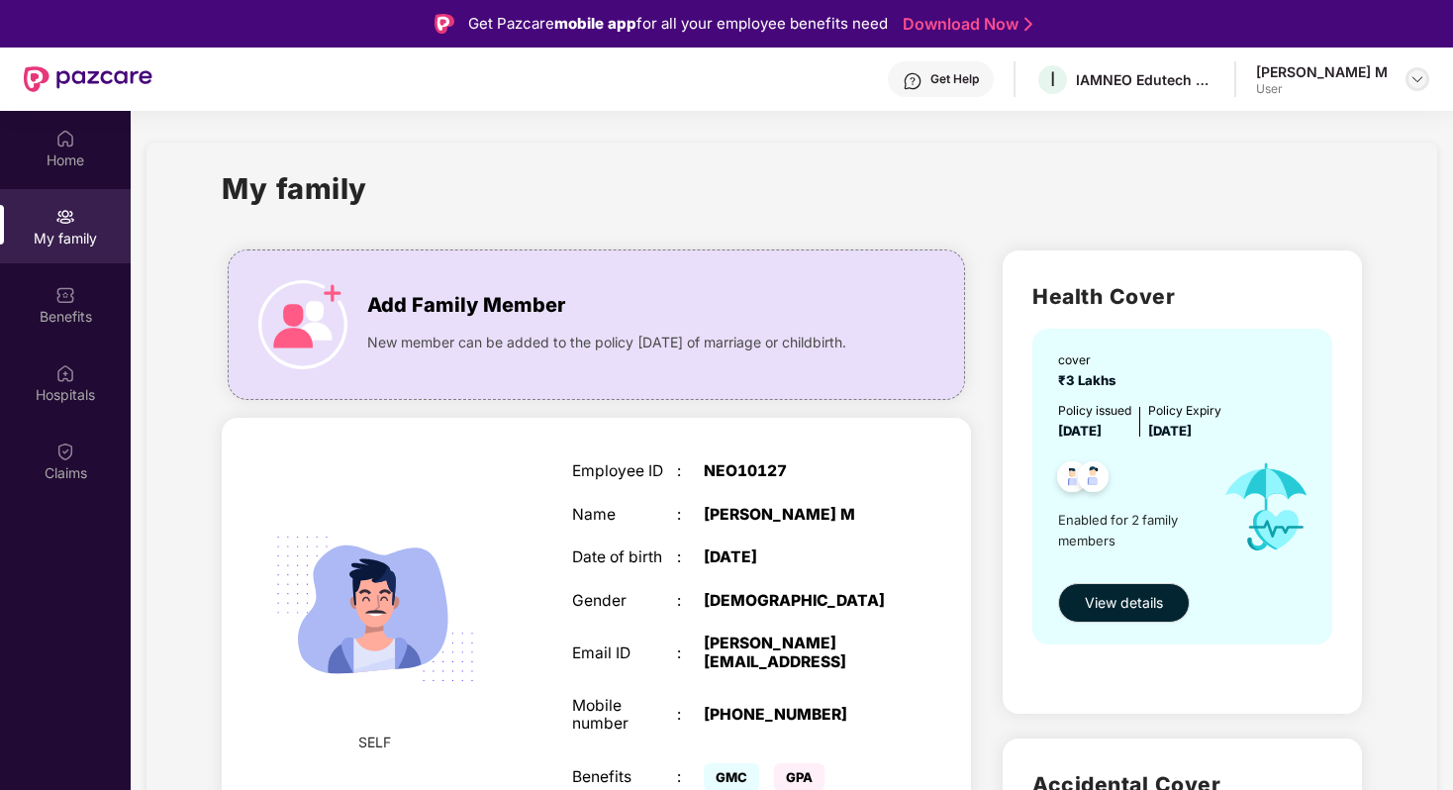
click at [1417, 74] on img at bounding box center [1418, 79] width 16 height 16
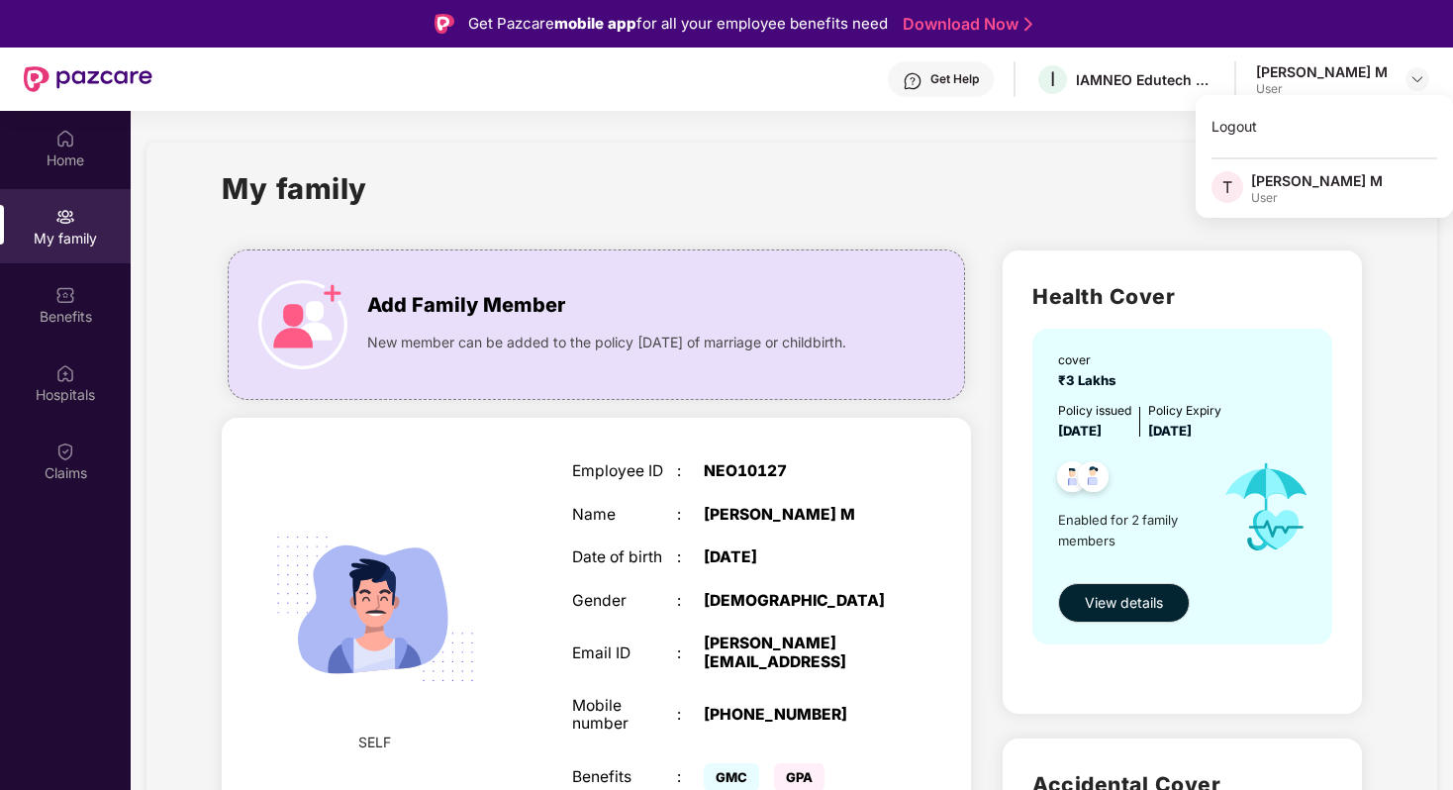
click at [1139, 308] on h2 "Health Cover" at bounding box center [1181, 296] width 299 height 33
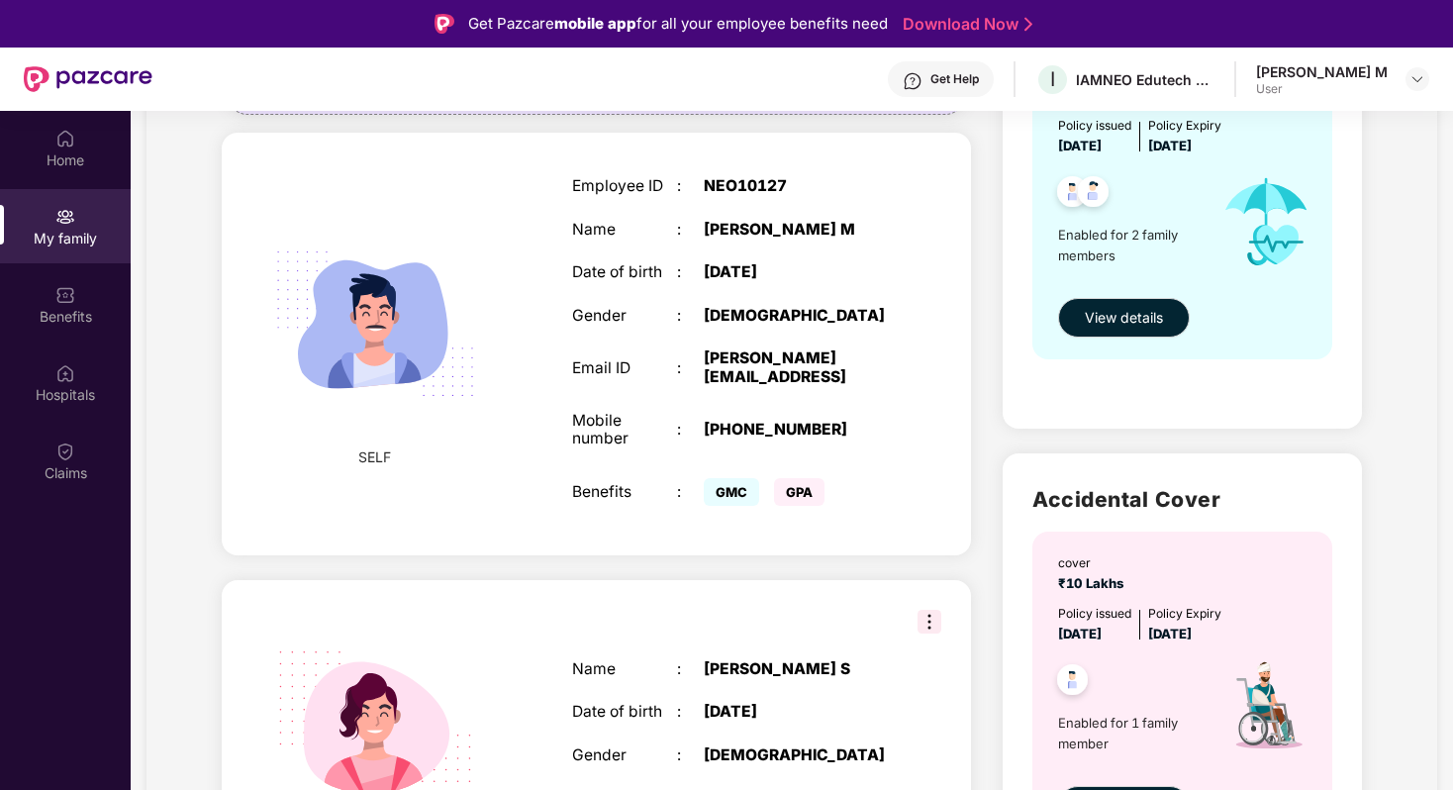
scroll to position [381, 0]
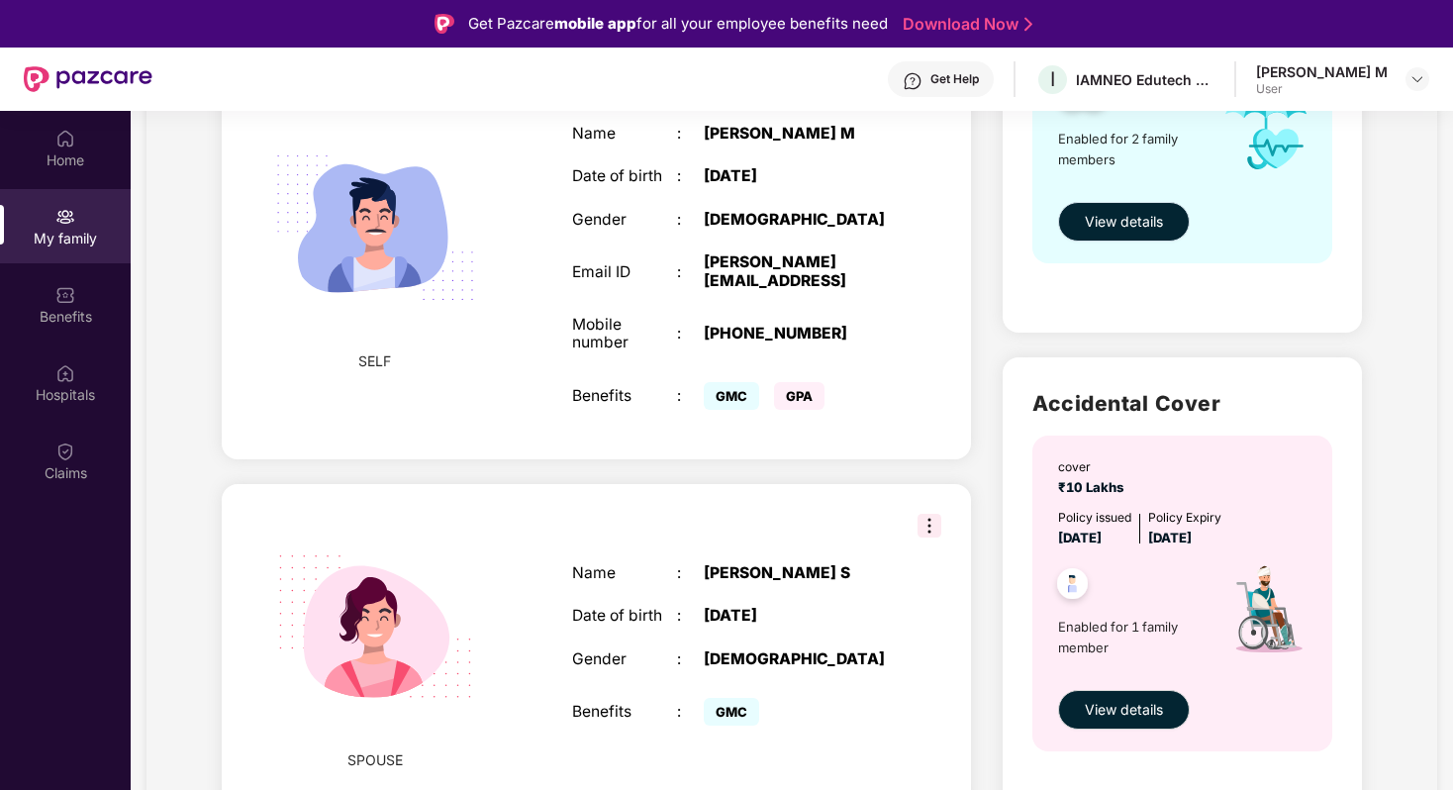
click at [1136, 204] on button "View details" at bounding box center [1124, 222] width 132 height 40
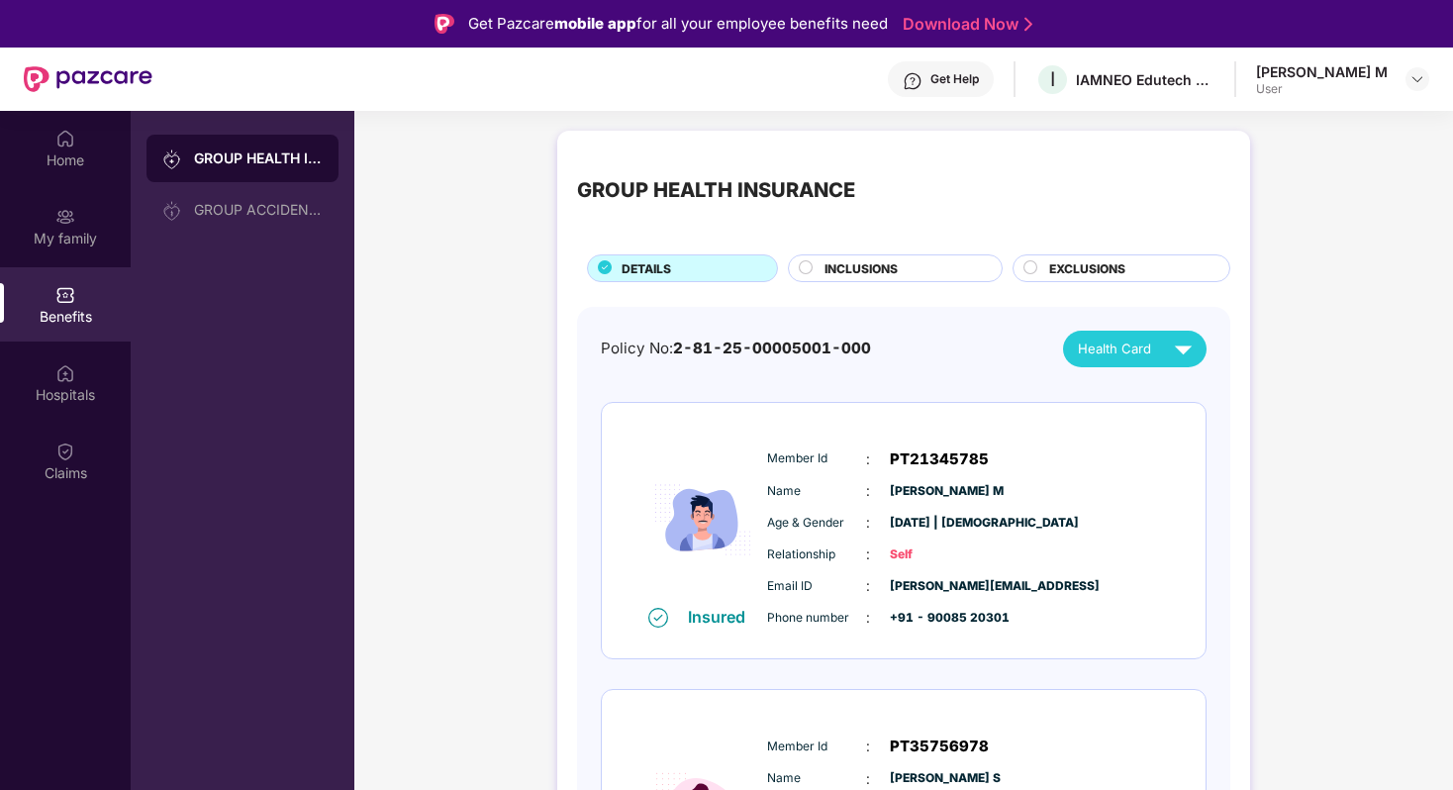
click at [941, 272] on div "INCLUSIONS" at bounding box center [903, 270] width 177 height 22
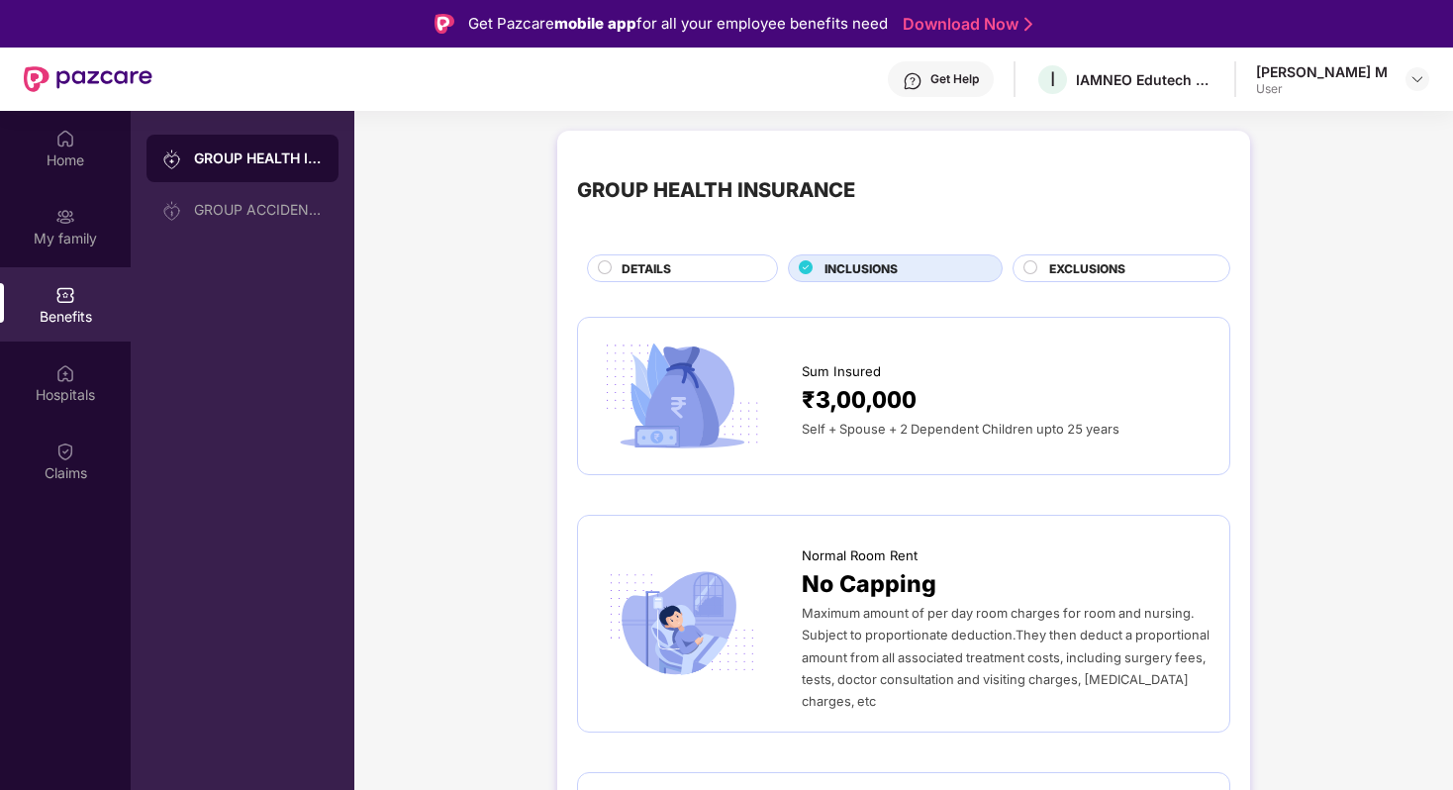
click at [1087, 270] on span "EXCLUSIONS" at bounding box center [1087, 268] width 76 height 19
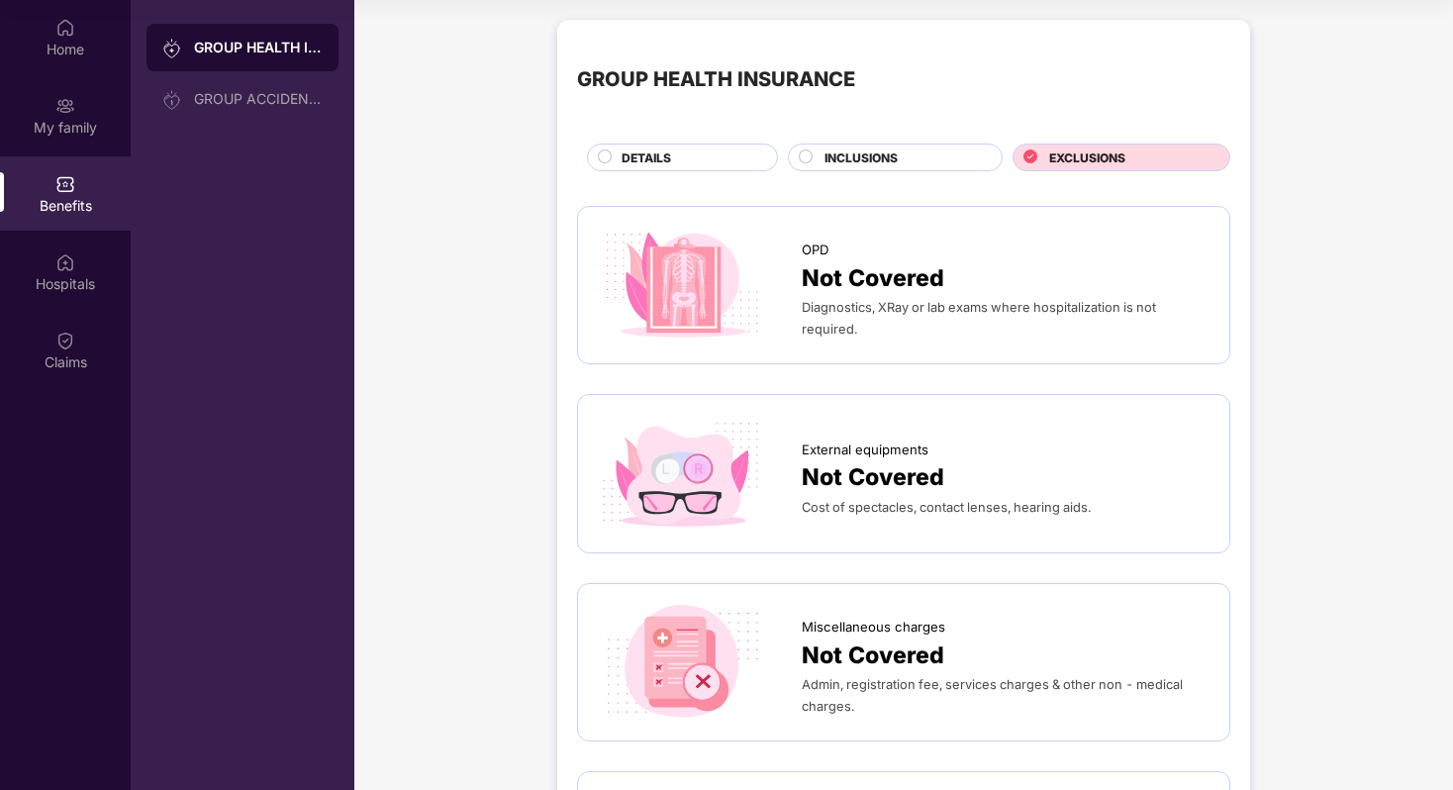
click at [973, 161] on div "INCLUSIONS" at bounding box center [903, 159] width 177 height 22
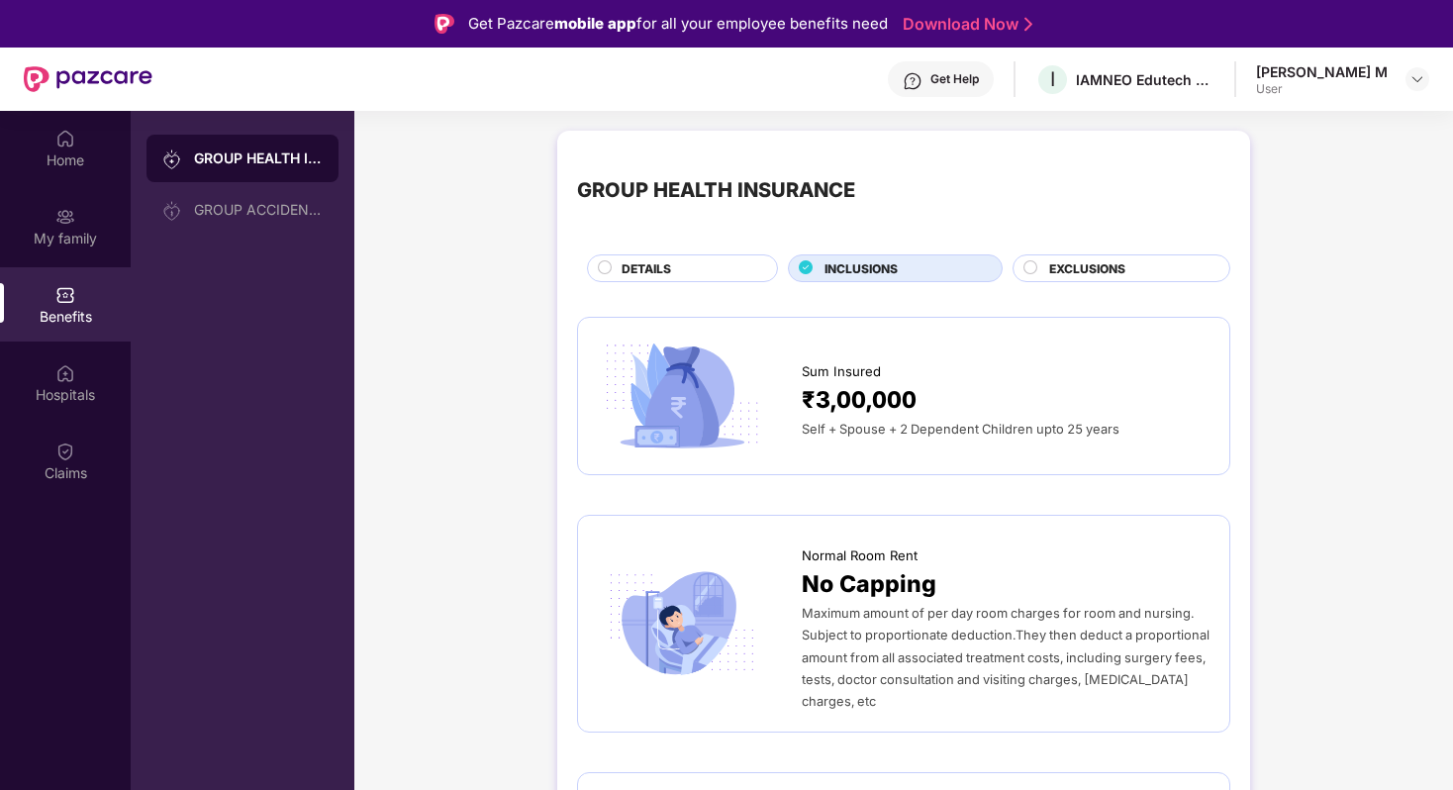
click at [1361, 85] on div "User" at bounding box center [1322, 89] width 132 height 16
click at [1417, 87] on div at bounding box center [1418, 79] width 24 height 24
click at [1255, 135] on div "Logout" at bounding box center [1324, 126] width 257 height 39
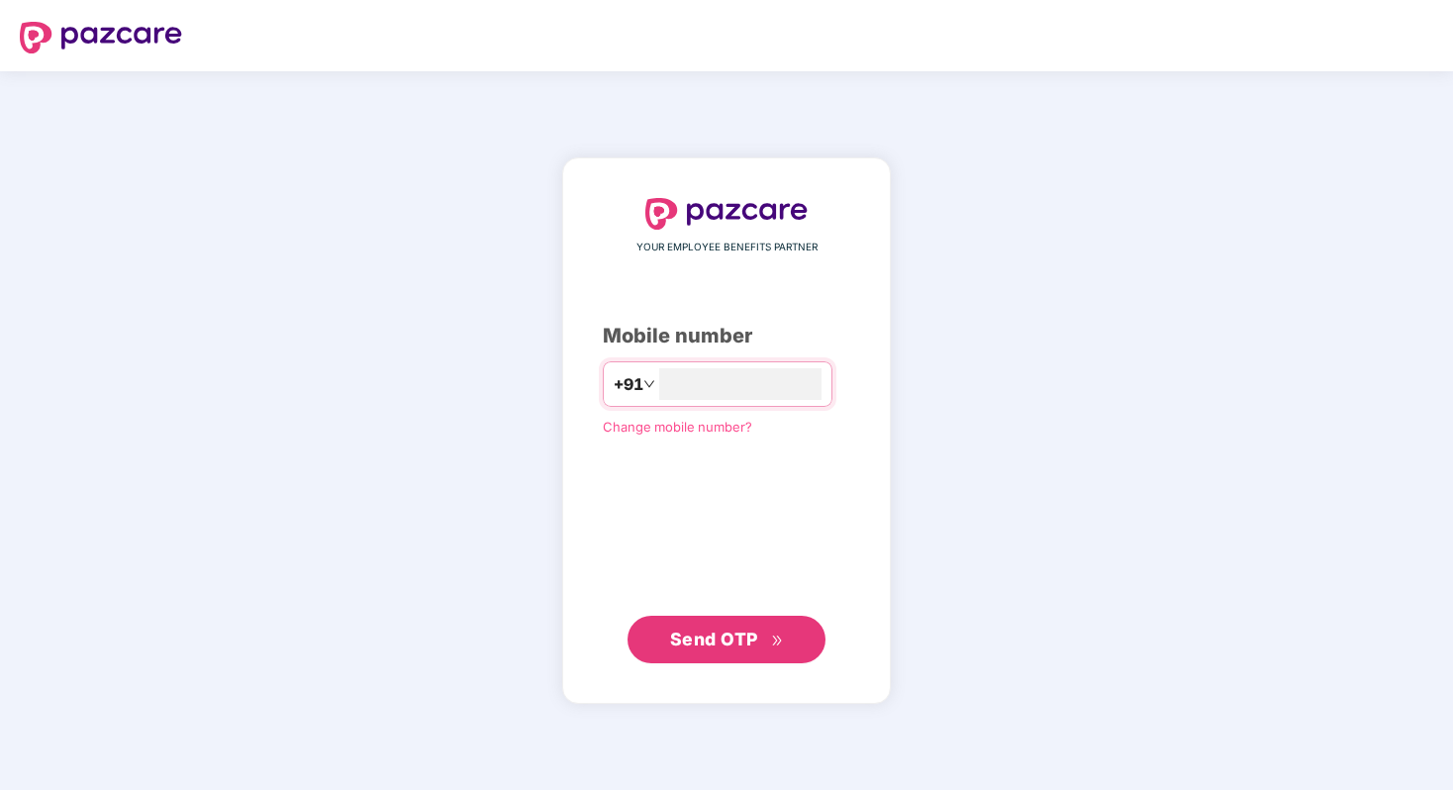
type input "**********"
click at [749, 636] on span "Send OTP" at bounding box center [714, 639] width 88 height 21
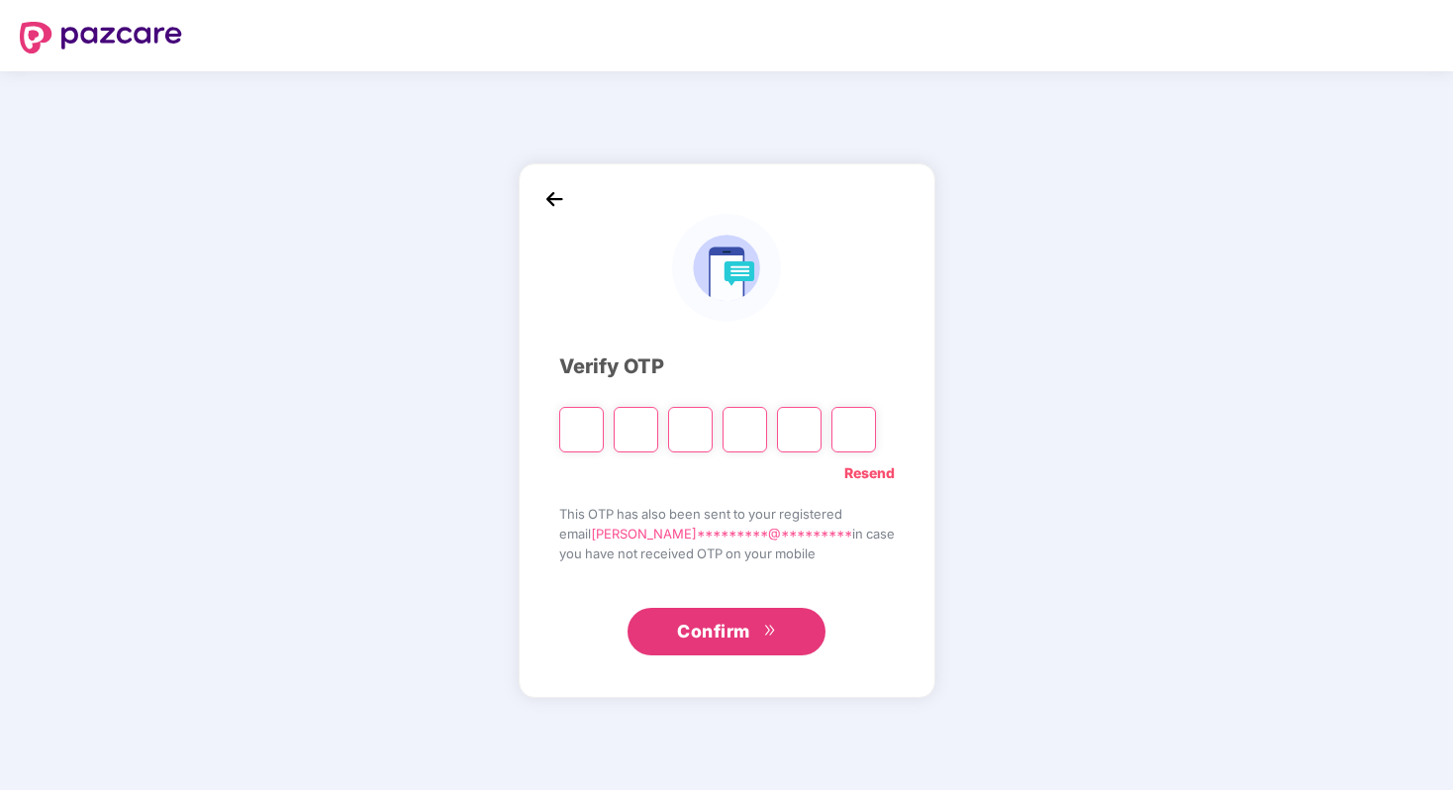
type input "*"
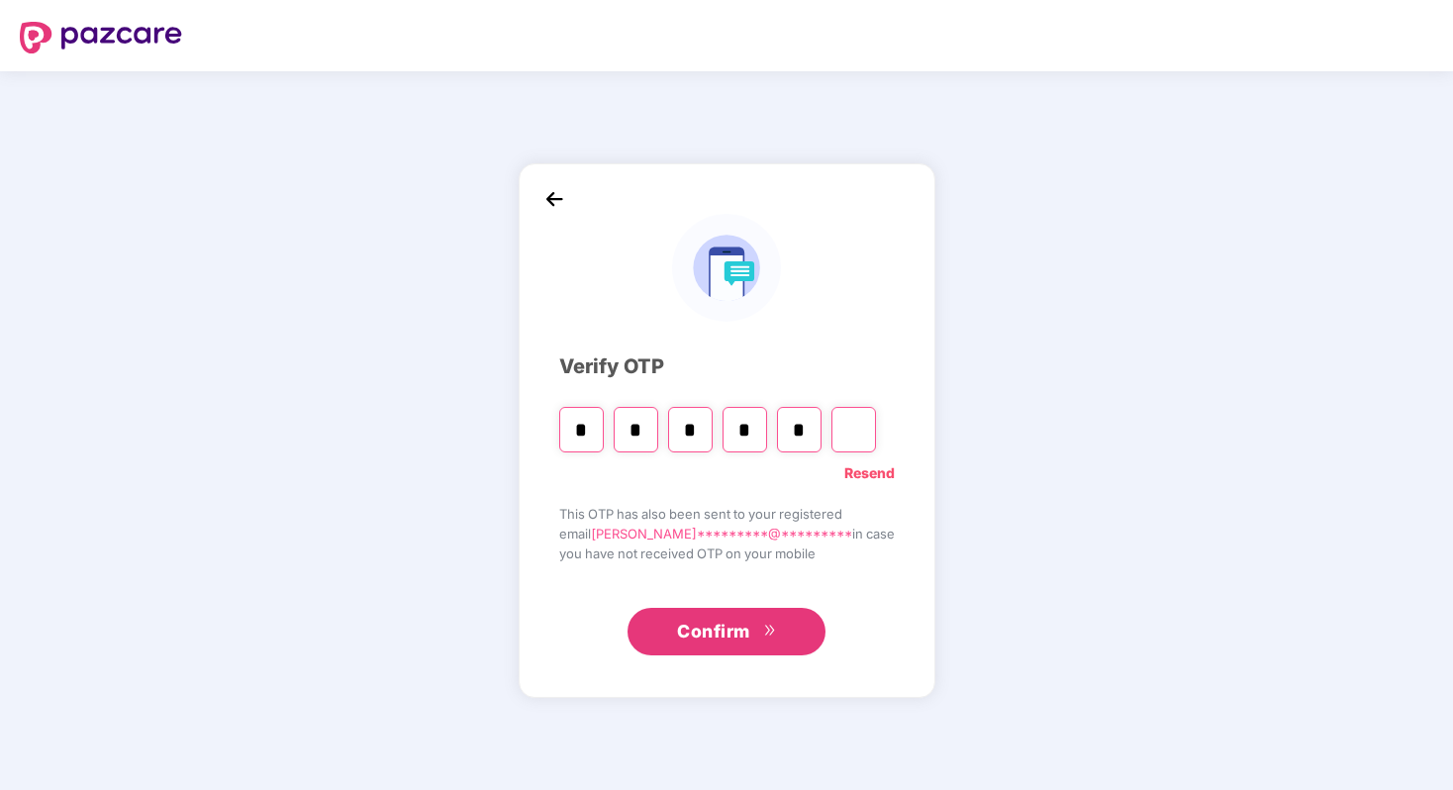
type input "*"
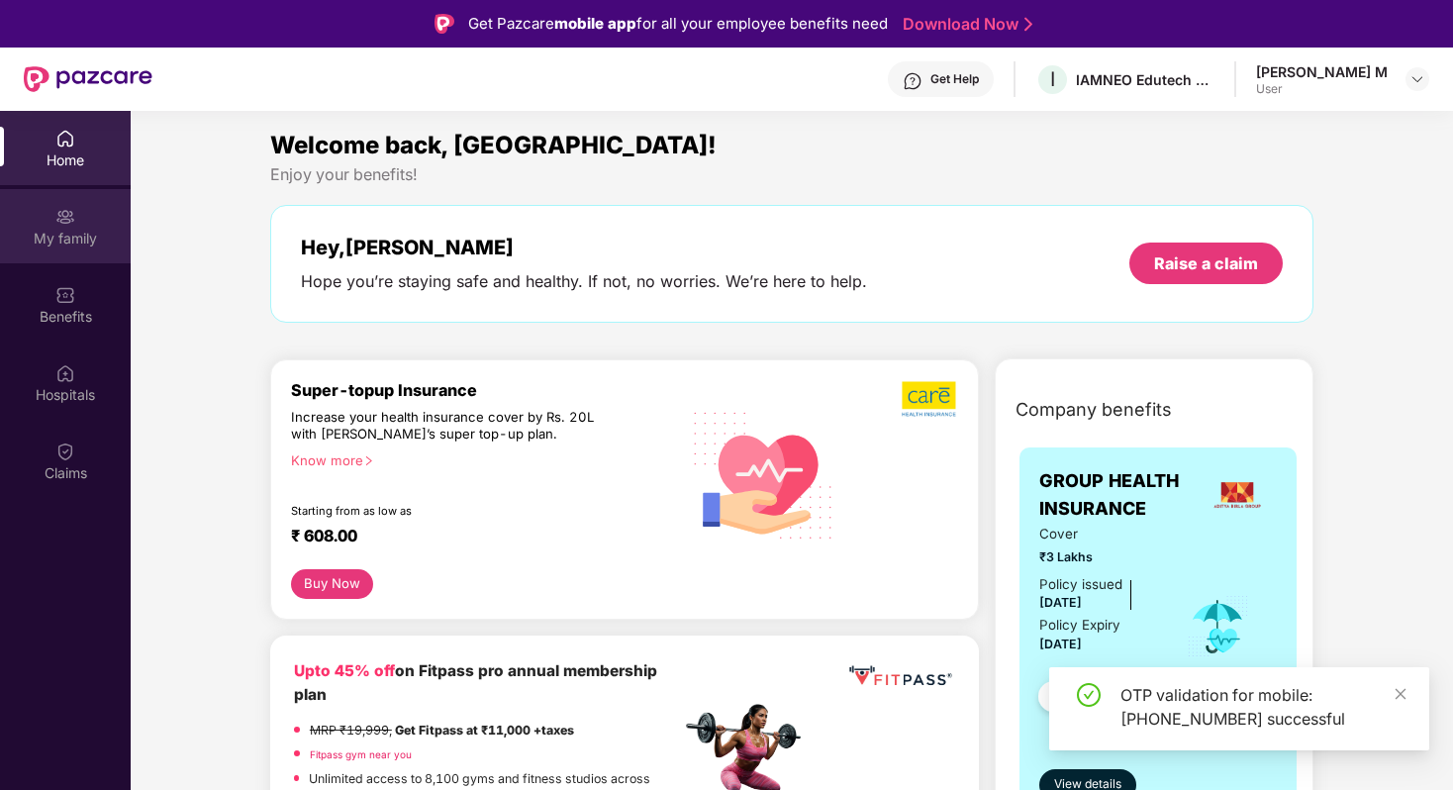
click at [57, 248] on div "My family" at bounding box center [65, 226] width 131 height 74
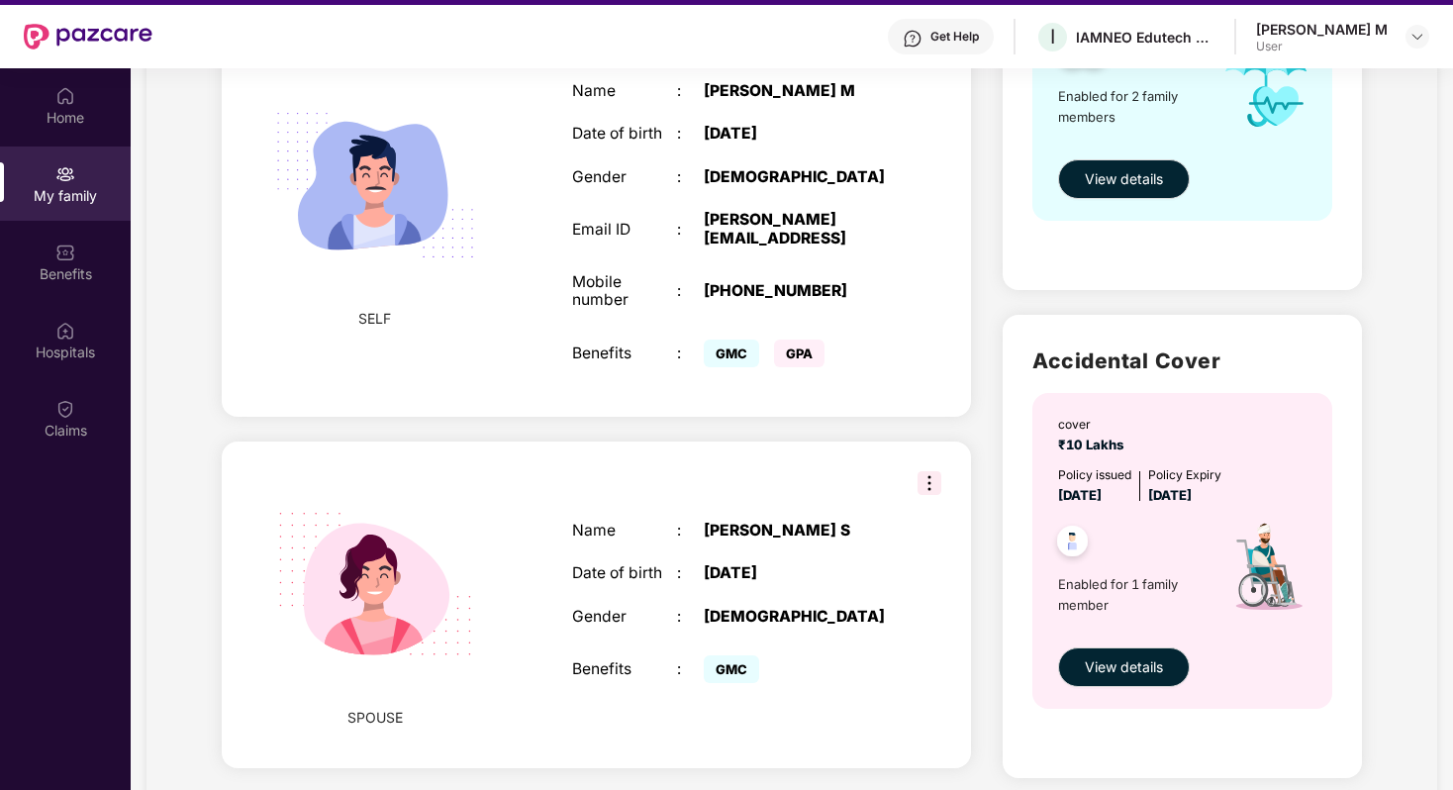
scroll to position [48, 0]
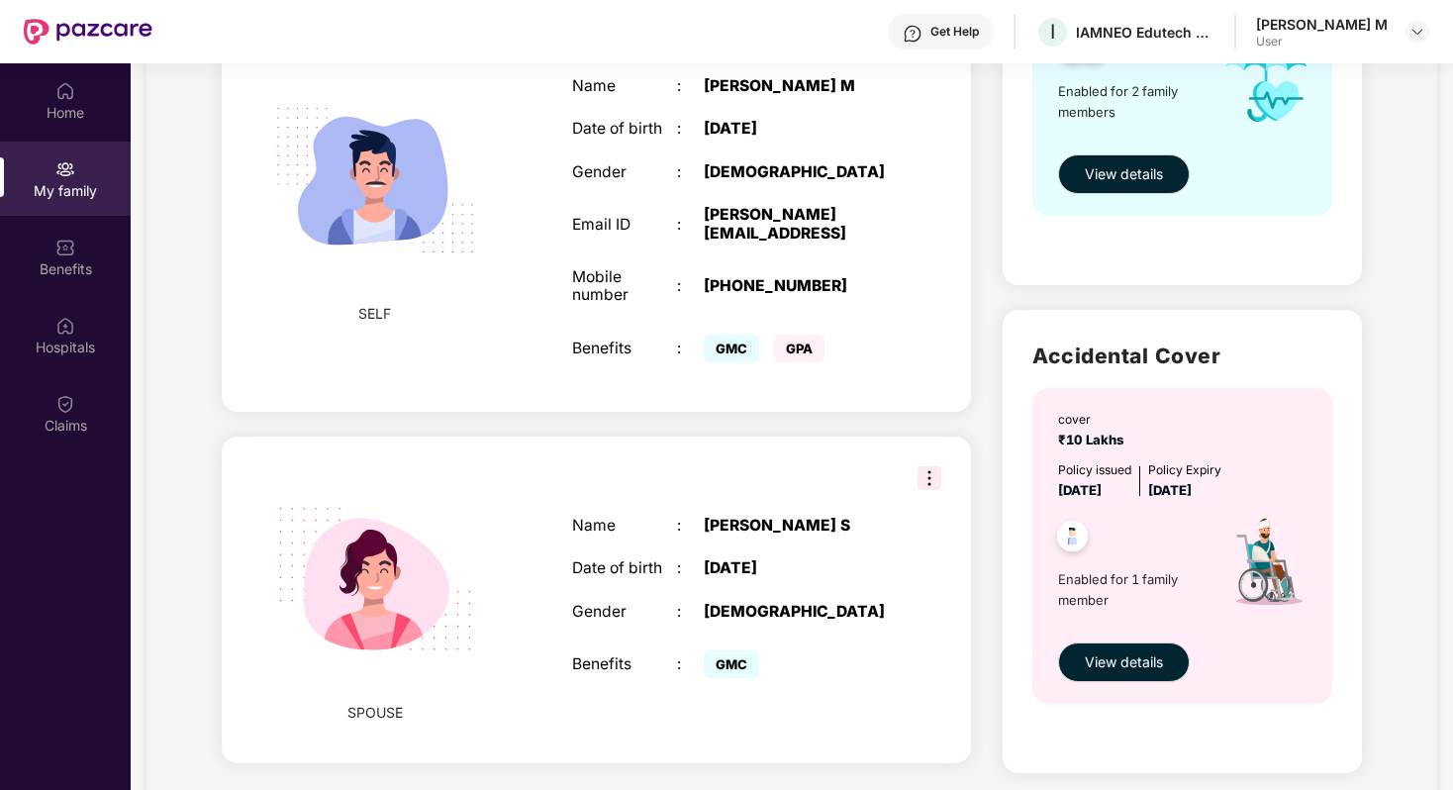
click at [798, 521] on div "Name : [PERSON_NAME] S Date of birth : [DEMOGRAPHIC_DATA] Gender : [DEMOGRAPHIC…" at bounding box center [729, 600] width 354 height 217
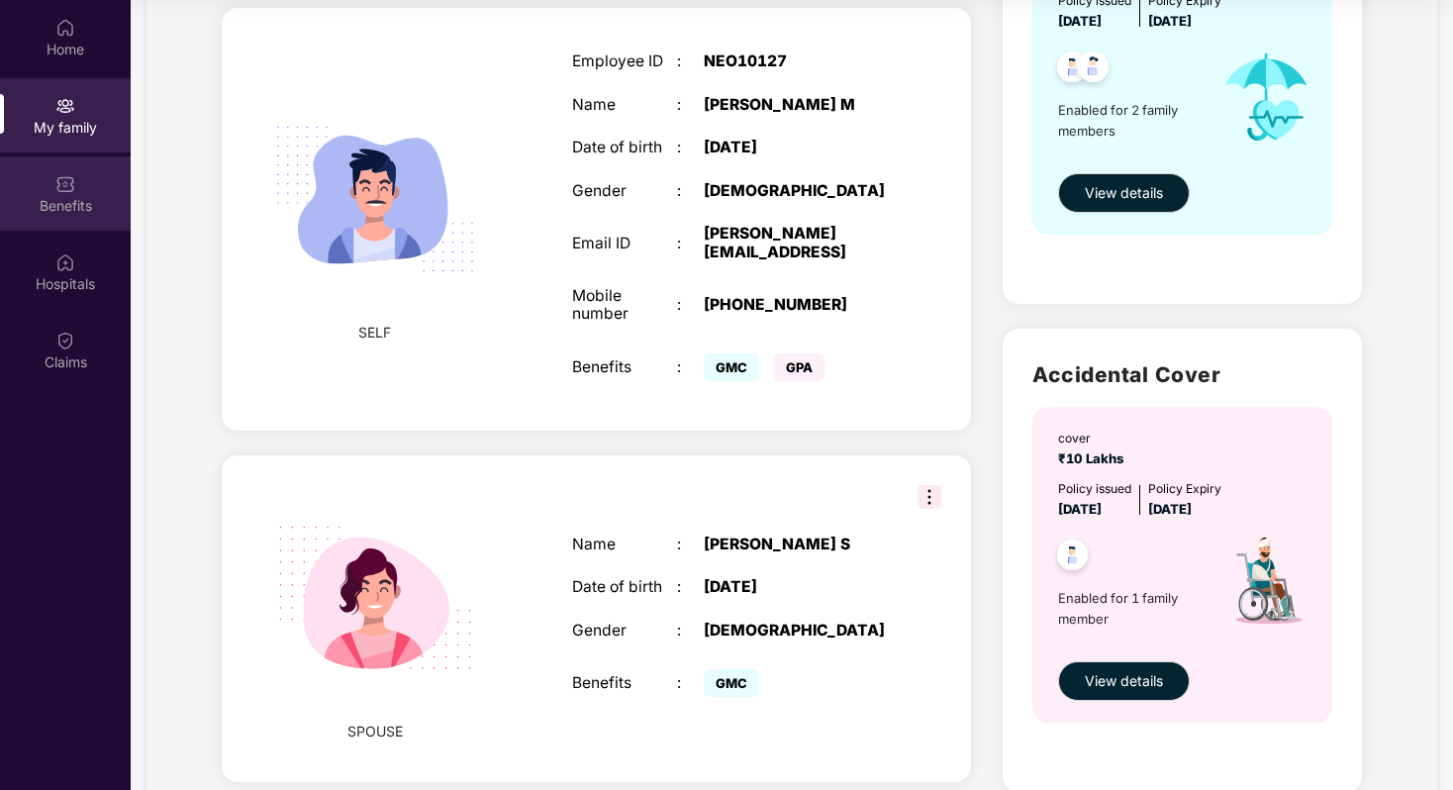
scroll to position [307, 0]
